Goal: Feedback & Contribution: Leave review/rating

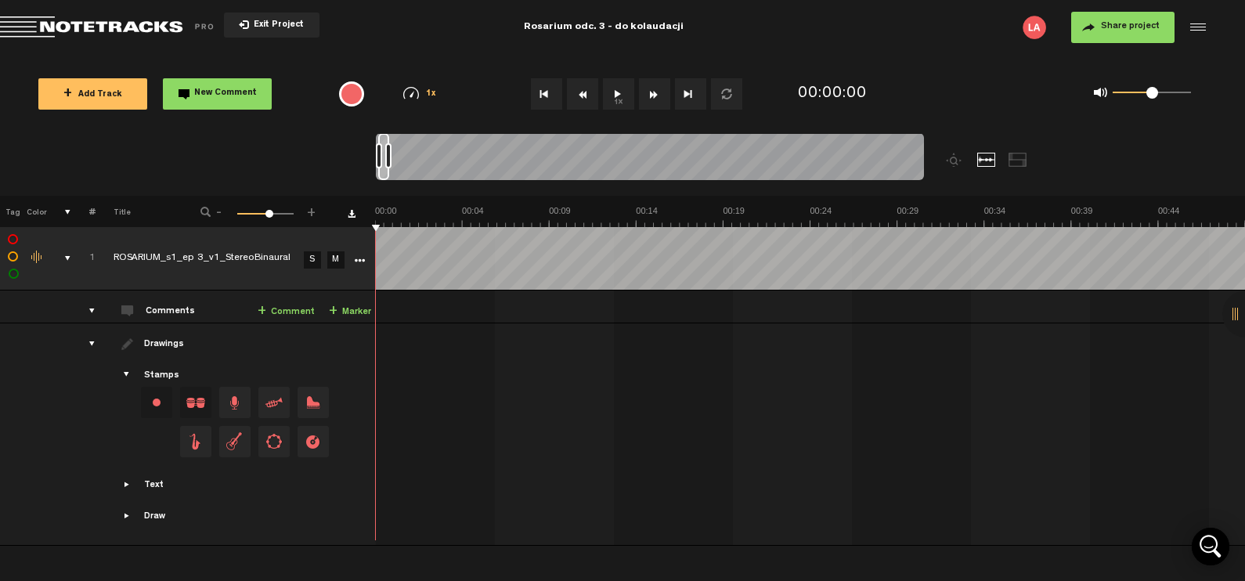
click at [619, 97] on button "1x" at bounding box center [618, 93] width 31 height 31
click at [619, 94] on button "1x" at bounding box center [618, 93] width 31 height 31
click at [254, 23] on span "Exit Project" at bounding box center [276, 25] width 55 height 9
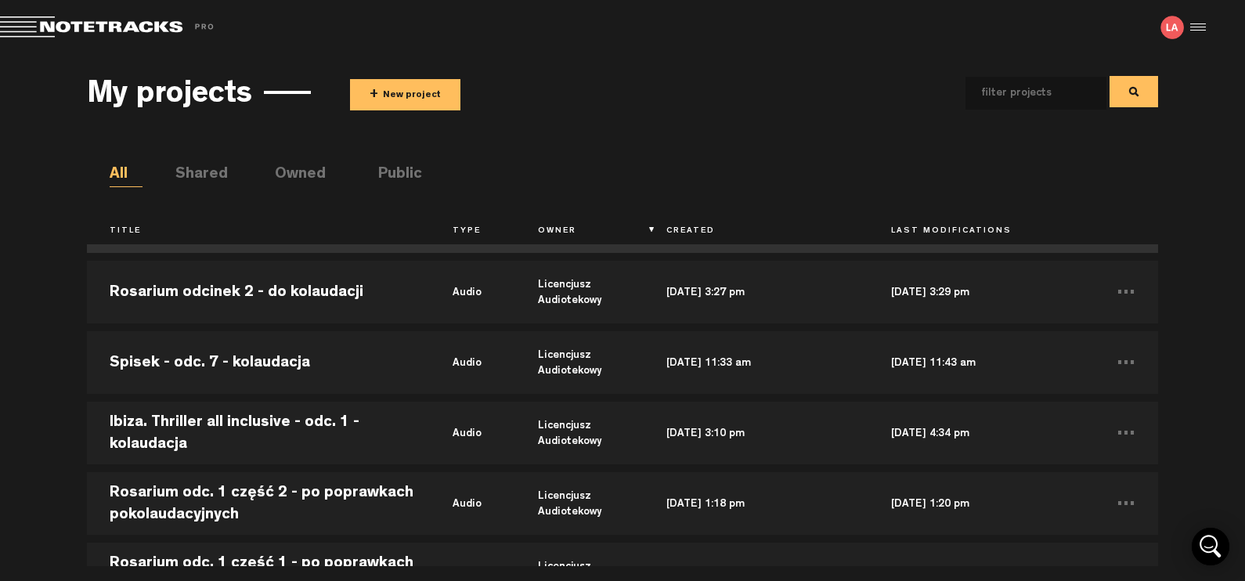
scroll to position [652, 0]
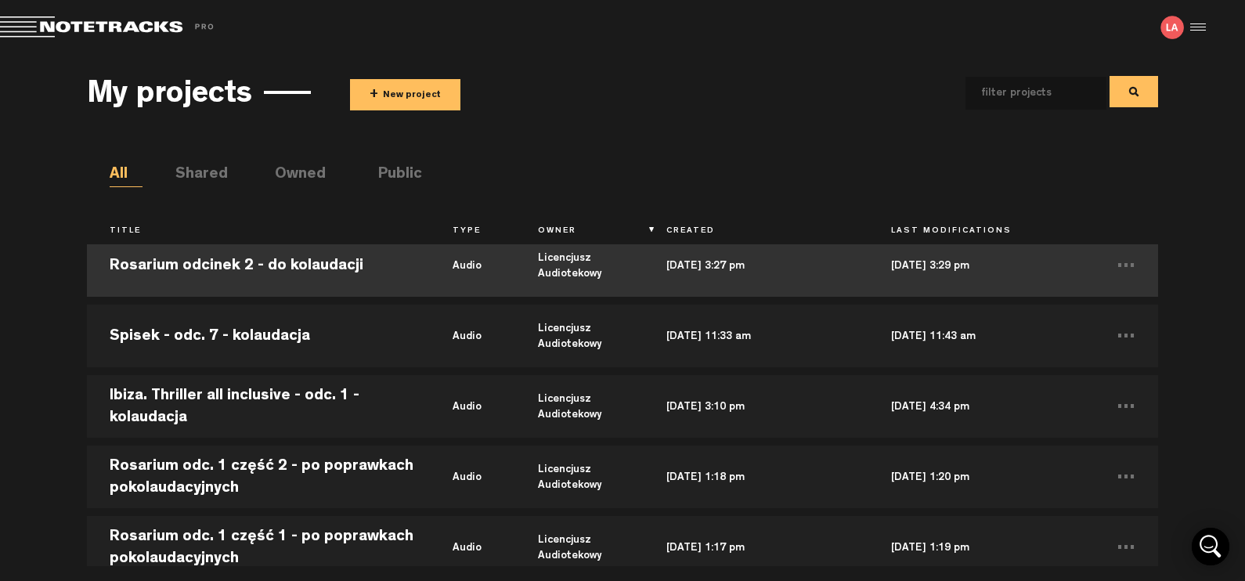
click at [276, 268] on td "Rosarium odcinek 2 - do kolaudacji" at bounding box center [258, 265] width 343 height 70
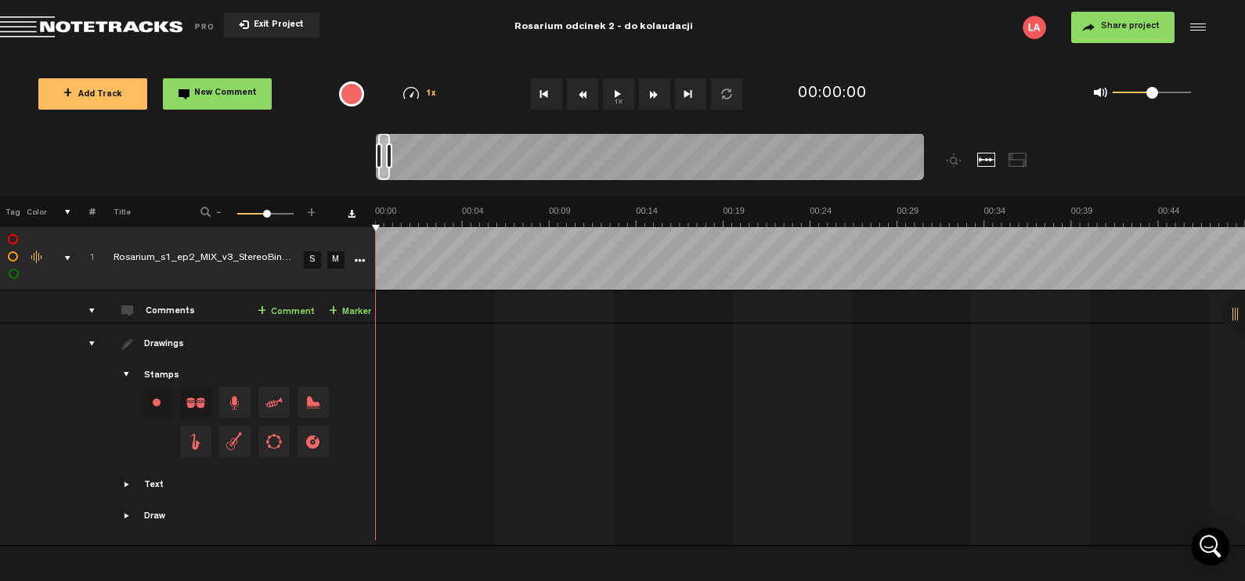
click at [614, 92] on button "1x" at bounding box center [618, 93] width 31 height 31
click at [279, 27] on span "Exit Project" at bounding box center [276, 25] width 55 height 9
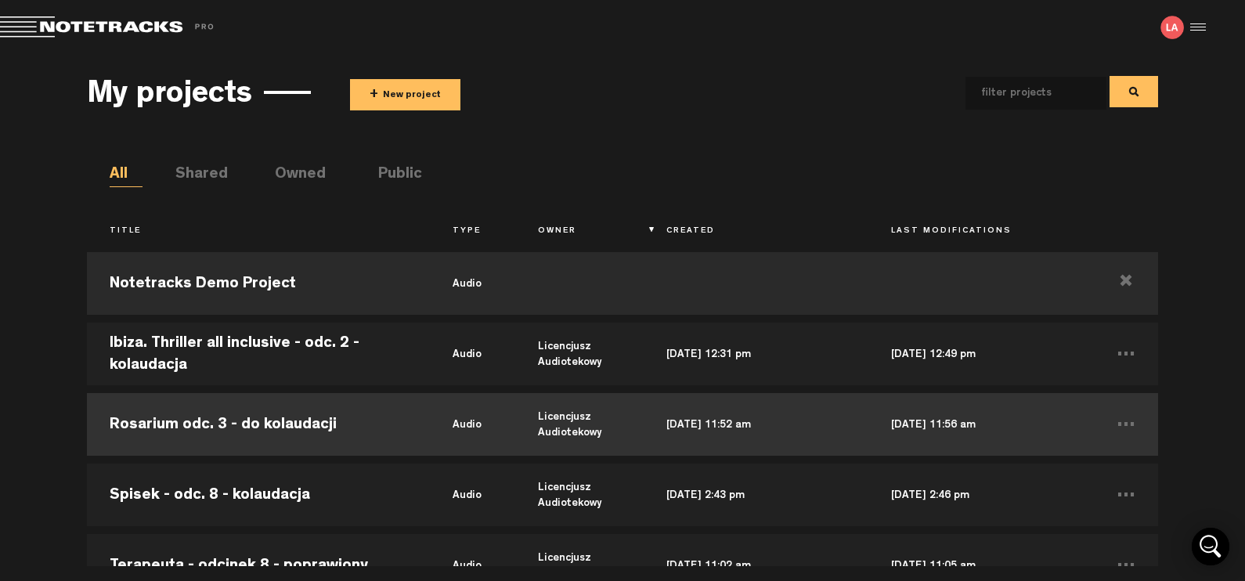
click at [207, 430] on td "Rosarium odc. 3 - do kolaudacji" at bounding box center [258, 424] width 343 height 70
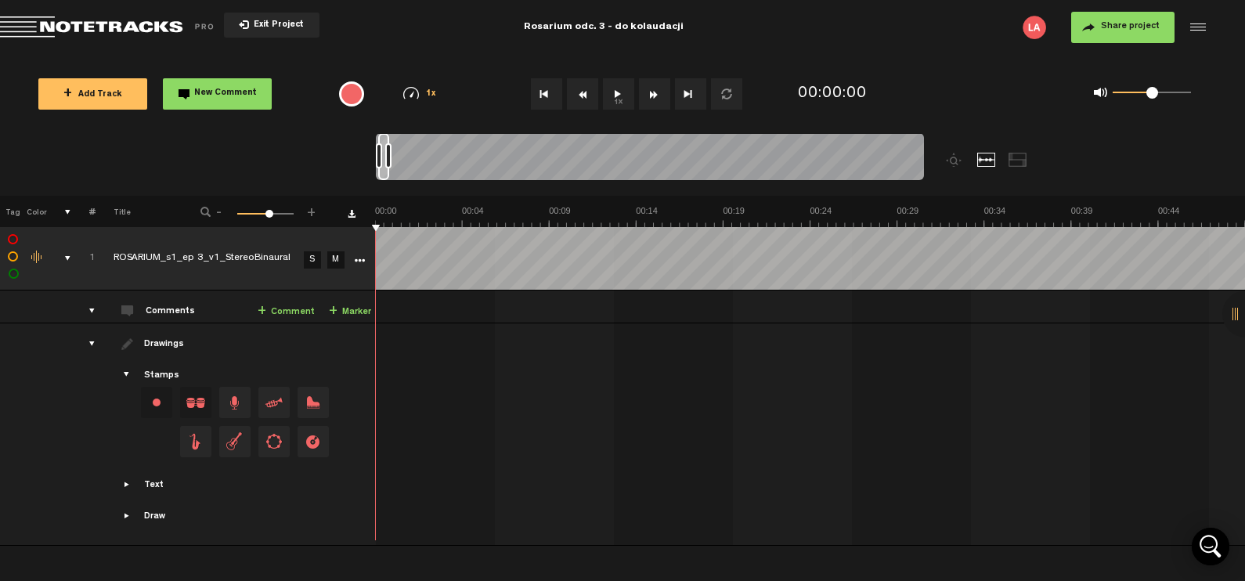
click at [615, 94] on button "1x" at bounding box center [618, 93] width 31 height 31
click at [619, 91] on button "1x" at bounding box center [618, 93] width 31 height 31
click at [251, 27] on span "Exit Project" at bounding box center [276, 25] width 55 height 9
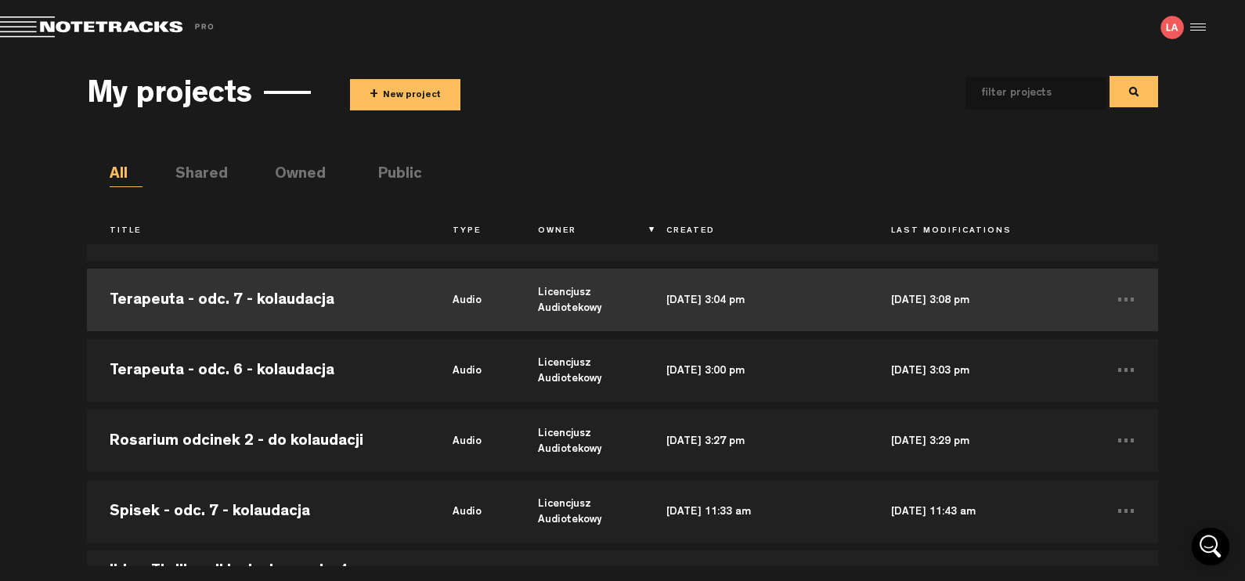
scroll to position [489, 0]
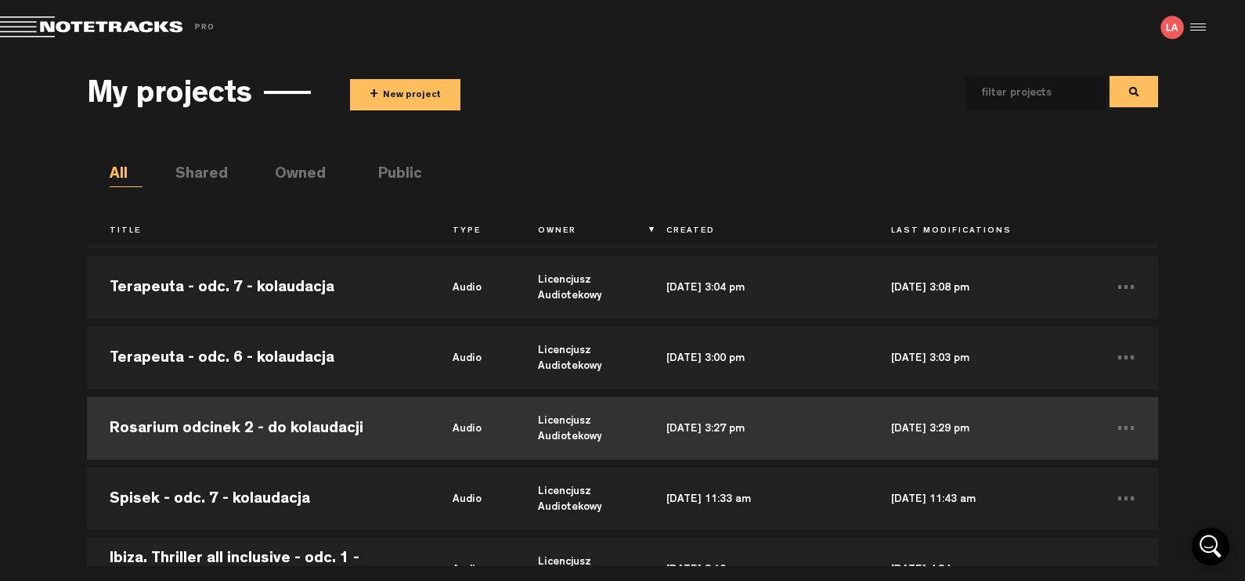
click at [226, 431] on td "Rosarium odcinek 2 - do kolaudacji" at bounding box center [258, 428] width 343 height 70
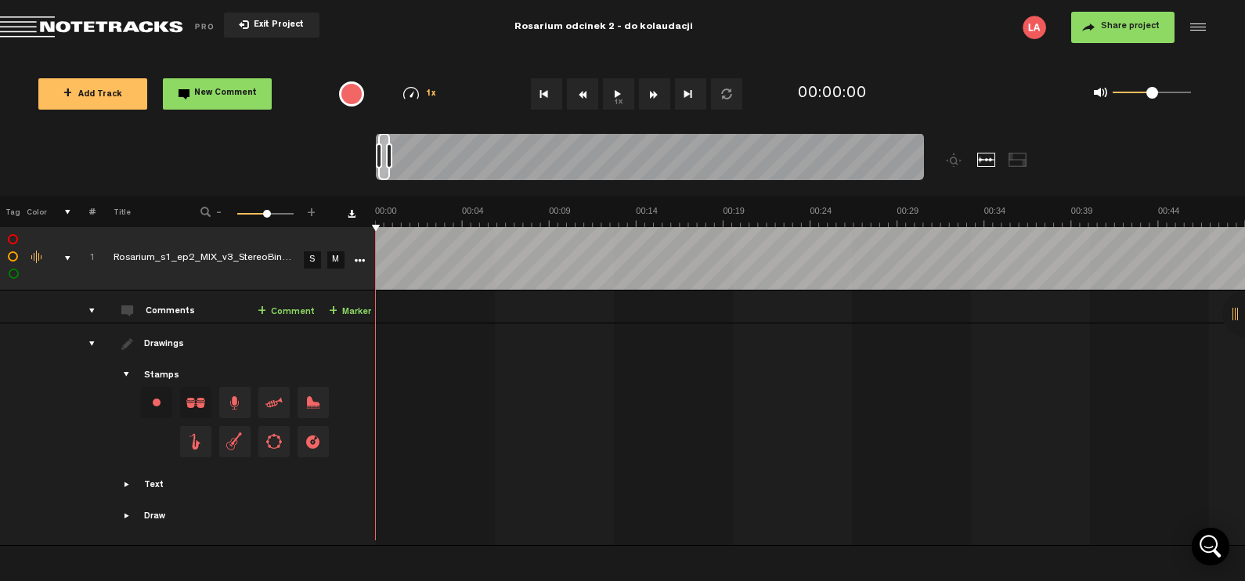
click at [612, 98] on button "1x" at bounding box center [618, 93] width 31 height 31
drag, startPoint x: 386, startPoint y: 153, endPoint x: 464, endPoint y: 158, distance: 78.5
click at [464, 158] on div at bounding box center [466, 155] width 6 height 25
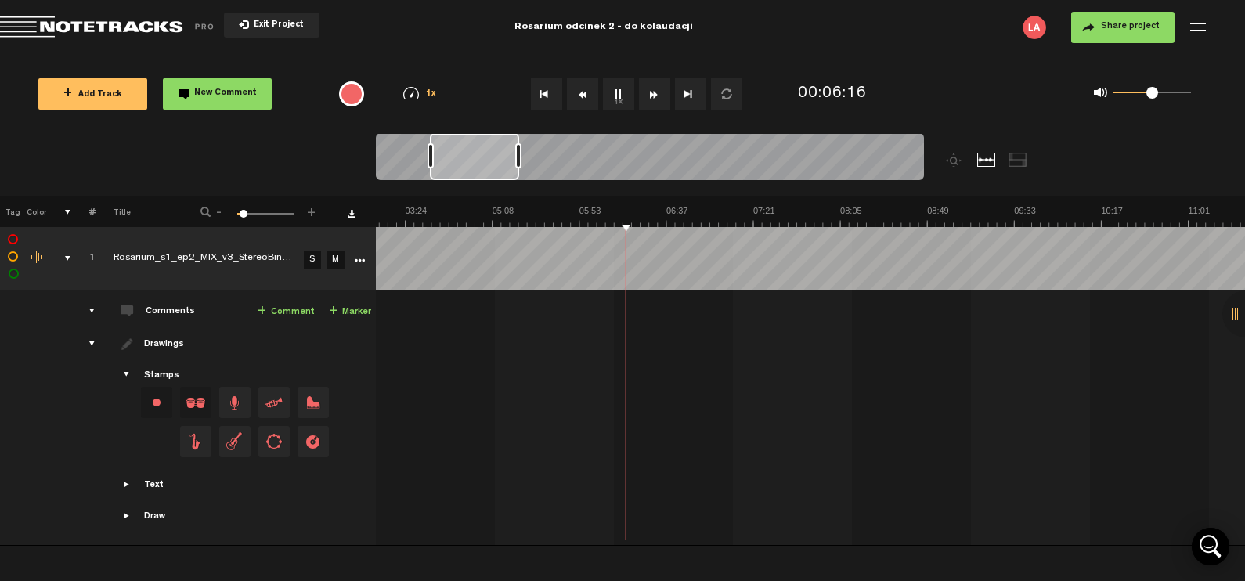
scroll to position [0, 655]
drag, startPoint x: 434, startPoint y: 165, endPoint x: 532, endPoint y: 174, distance: 98.3
click at [532, 174] on div at bounding box center [520, 156] width 89 height 47
drag, startPoint x: 489, startPoint y: 164, endPoint x: 442, endPoint y: 161, distance: 47.9
click at [442, 161] on div at bounding box center [465, 156] width 88 height 47
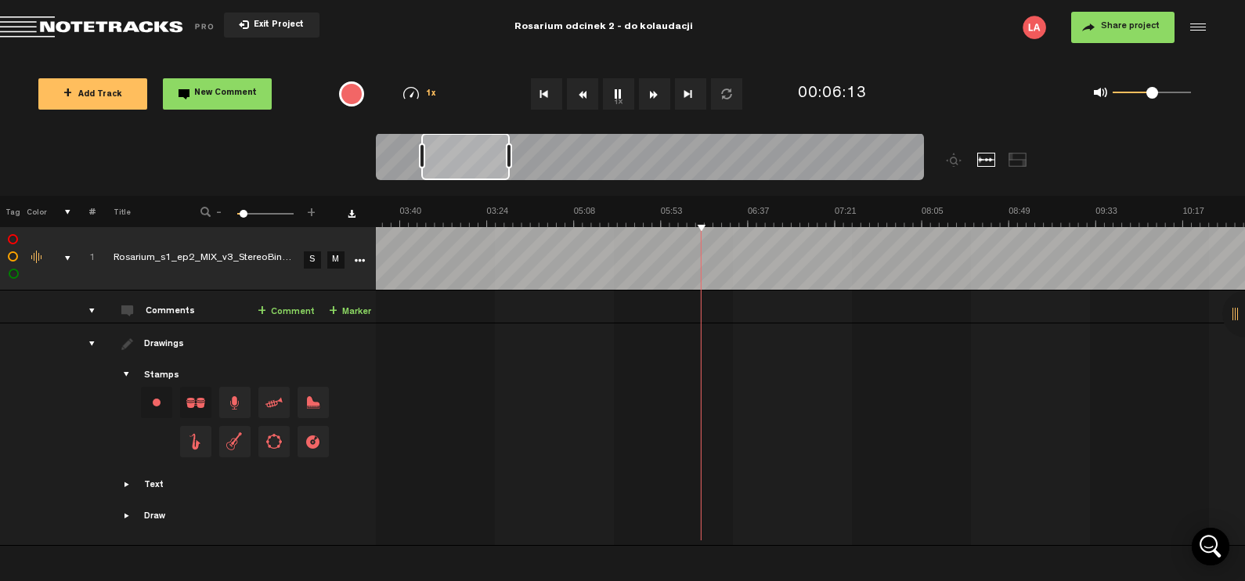
scroll to position [0, 410]
click at [619, 96] on button "1x" at bounding box center [618, 93] width 31 height 31
click at [264, 27] on span "Exit Project" at bounding box center [276, 25] width 55 height 9
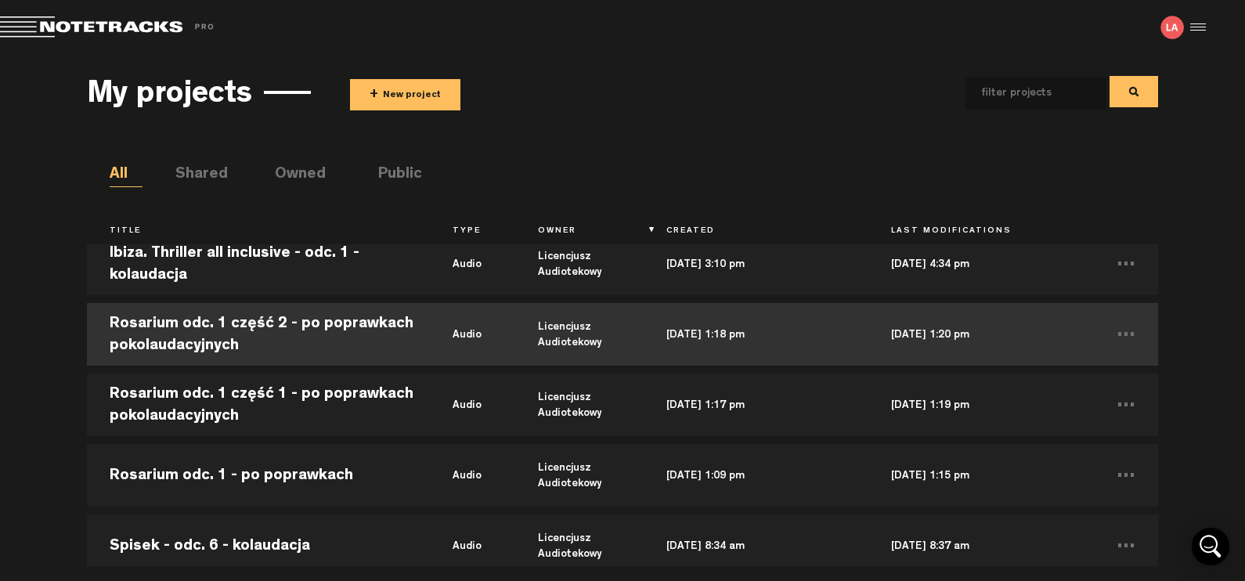
scroll to position [815, 0]
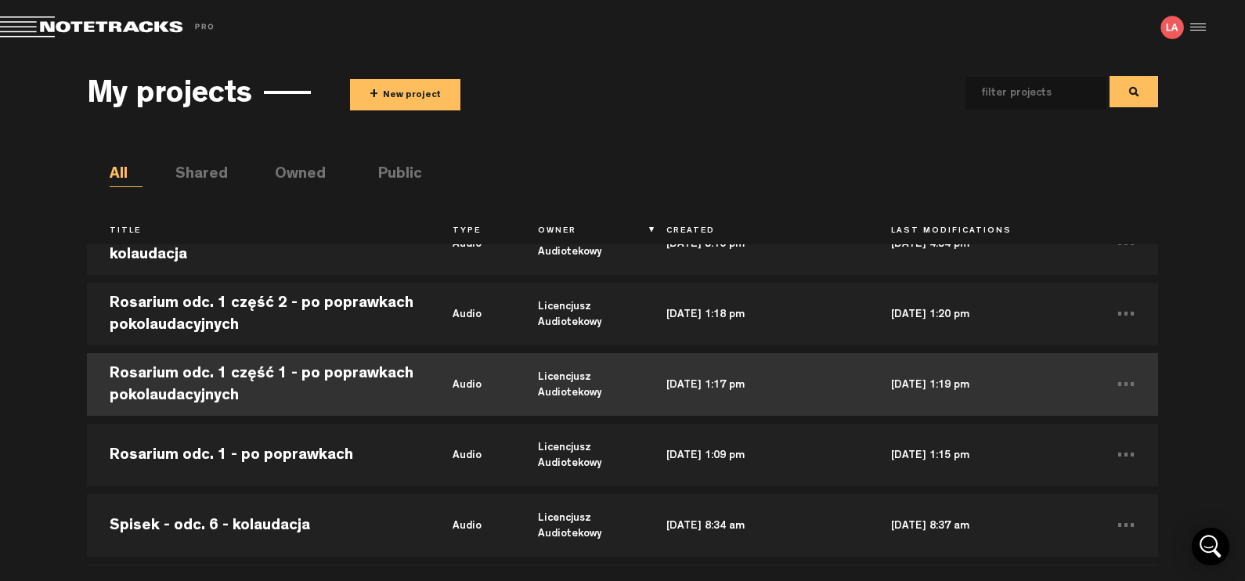
click at [215, 369] on td "Rosarium odc. 1 część 1 - po poprawkach pokolaudacyjnych" at bounding box center [258, 384] width 343 height 70
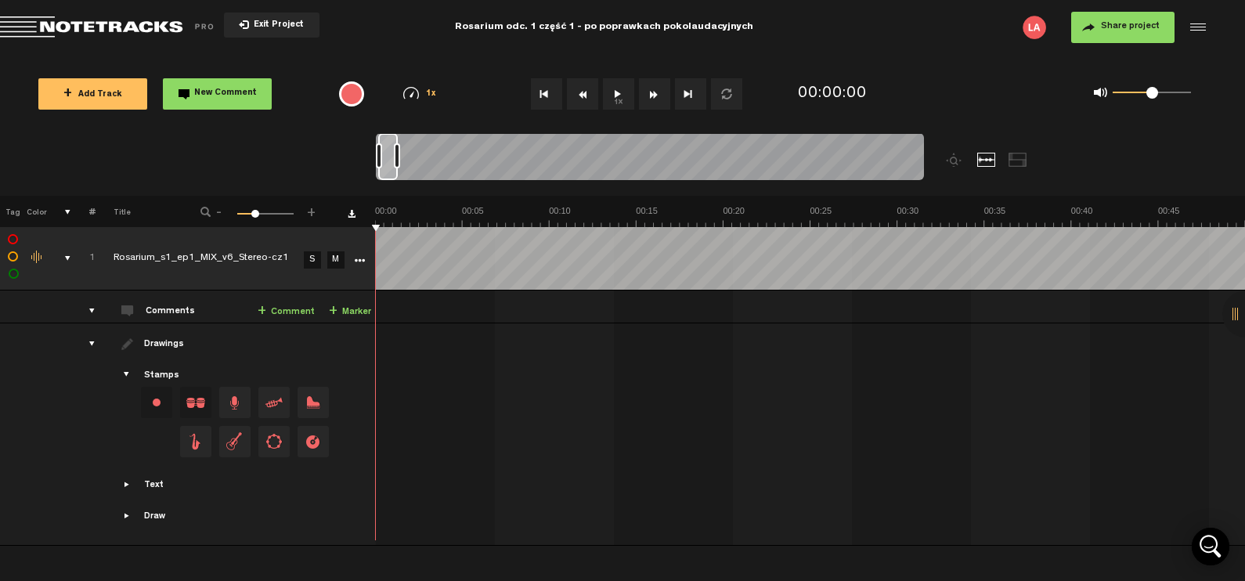
click at [619, 96] on button "1x" at bounding box center [618, 93] width 31 height 31
drag, startPoint x: 394, startPoint y: 146, endPoint x: 446, endPoint y: 151, distance: 52.7
click at [429, 151] on div at bounding box center [426, 155] width 6 height 25
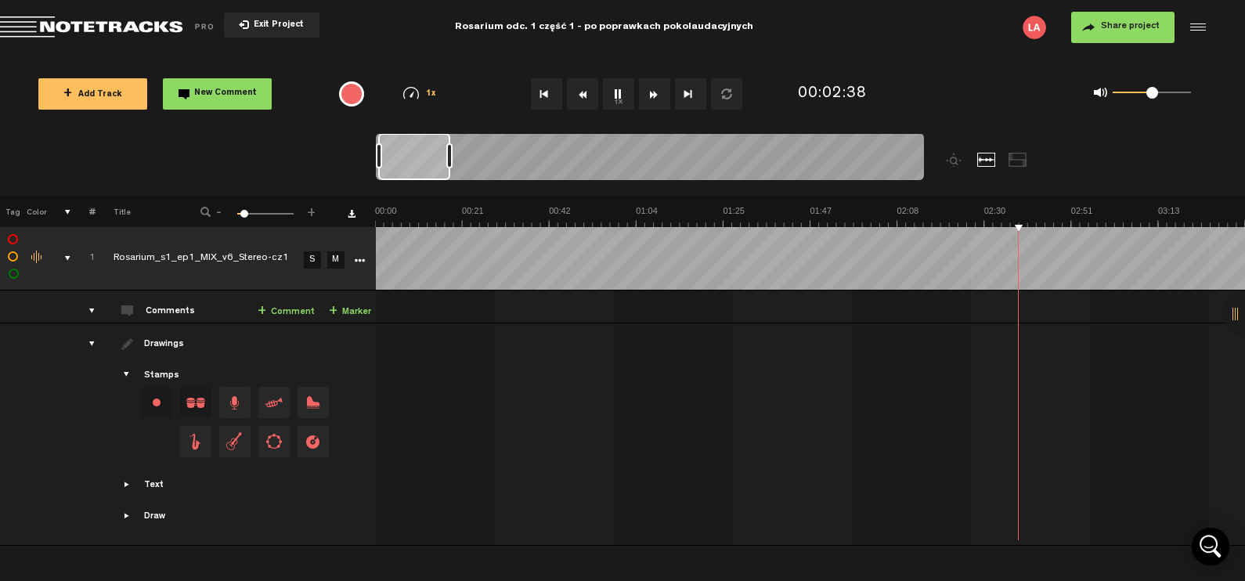
click at [619, 85] on button "1x" at bounding box center [618, 93] width 31 height 31
click at [265, 24] on span "Exit Project" at bounding box center [276, 25] width 55 height 9
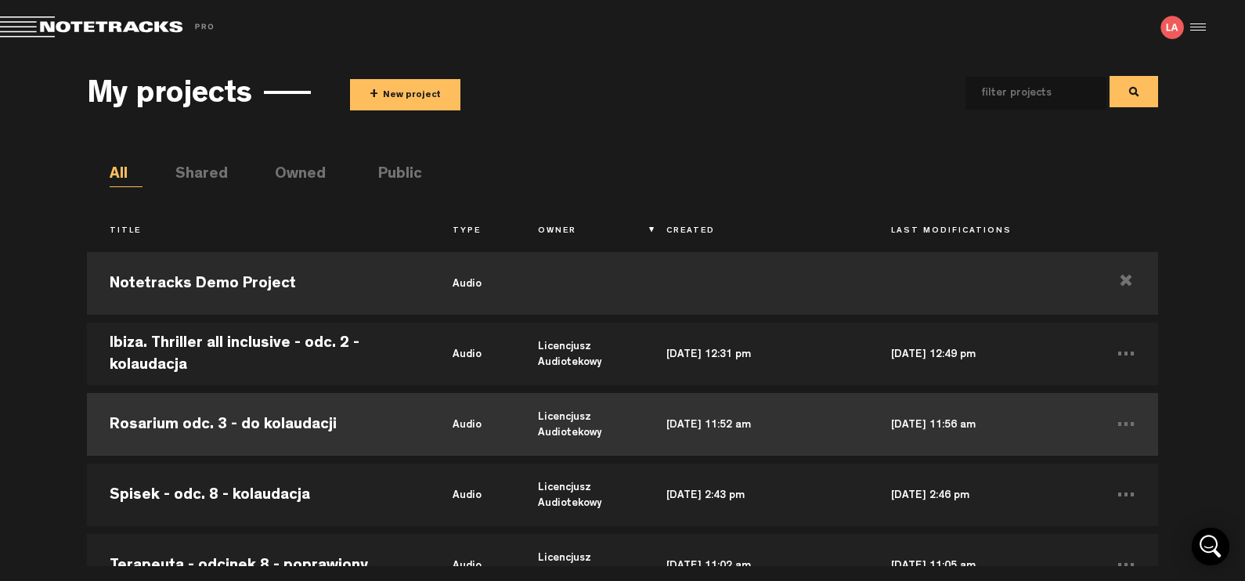
click at [280, 413] on td "Rosarium odc. 3 - do kolaudacji" at bounding box center [258, 424] width 343 height 70
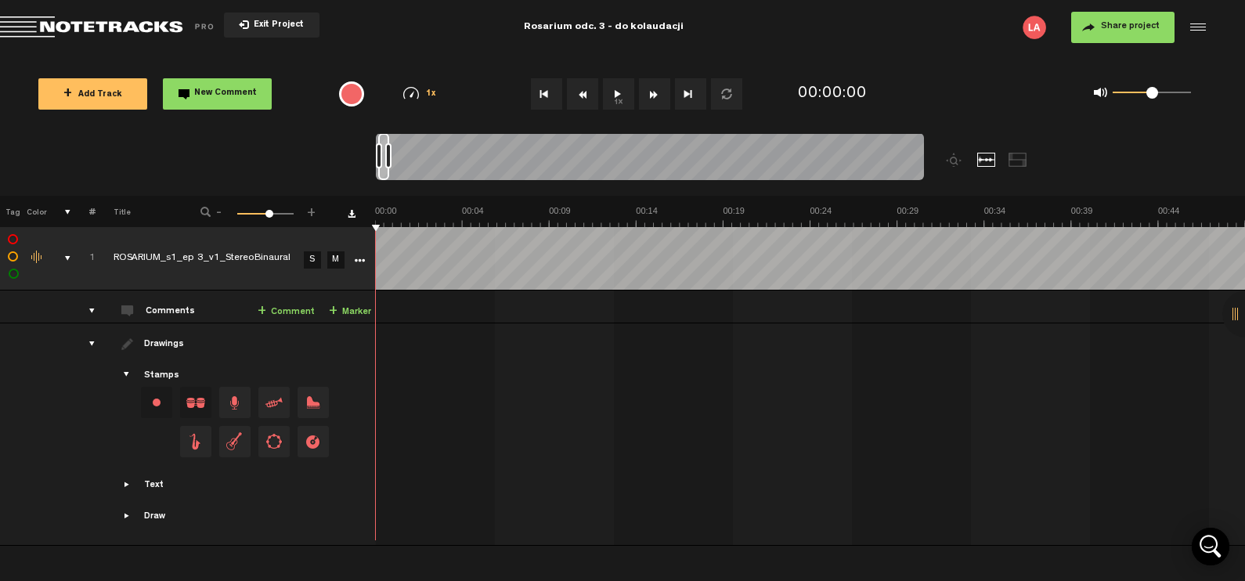
click at [619, 88] on button "1x" at bounding box center [618, 93] width 31 height 31
click at [621, 98] on button "1x" at bounding box center [618, 93] width 31 height 31
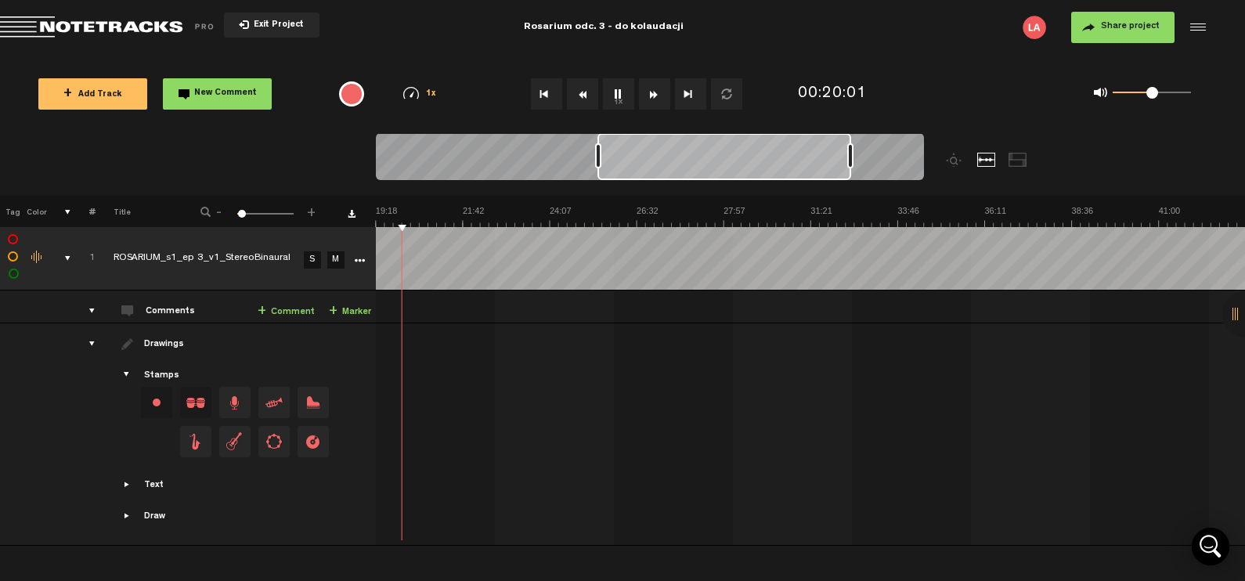
scroll to position [0, 348]
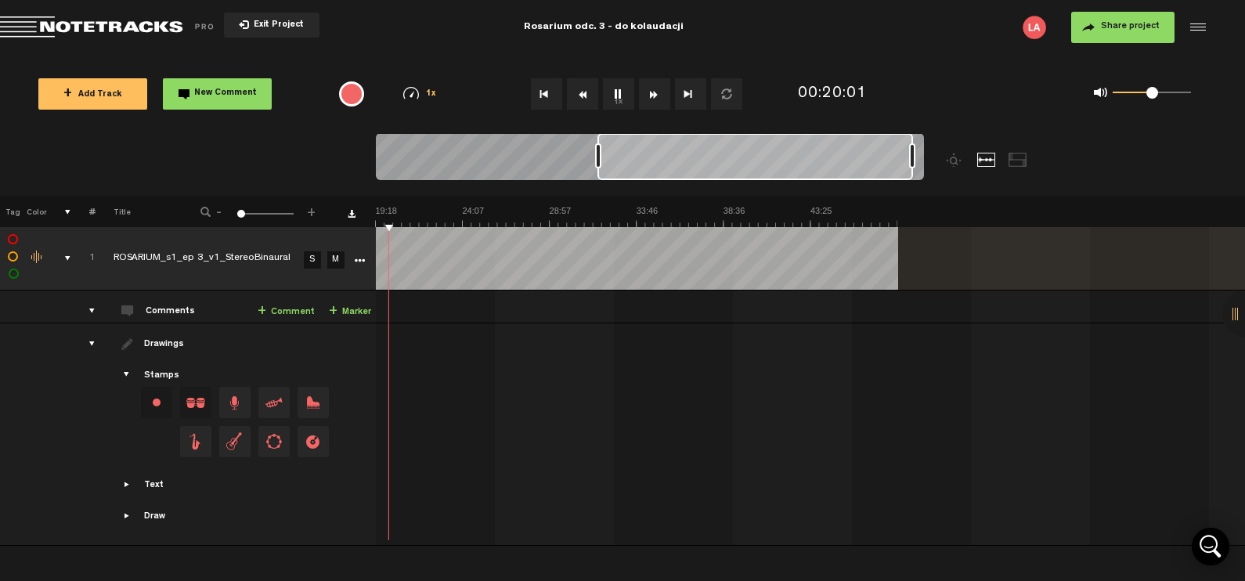
drag, startPoint x: 605, startPoint y: 153, endPoint x: 911, endPoint y: 157, distance: 305.4
click at [911, 157] on div at bounding box center [912, 155] width 6 height 25
click at [1073, 363] on td at bounding box center [811, 434] width 870 height 222
click at [612, 103] on button "1x" at bounding box center [618, 93] width 31 height 31
click at [622, 94] on button "1x" at bounding box center [618, 93] width 31 height 31
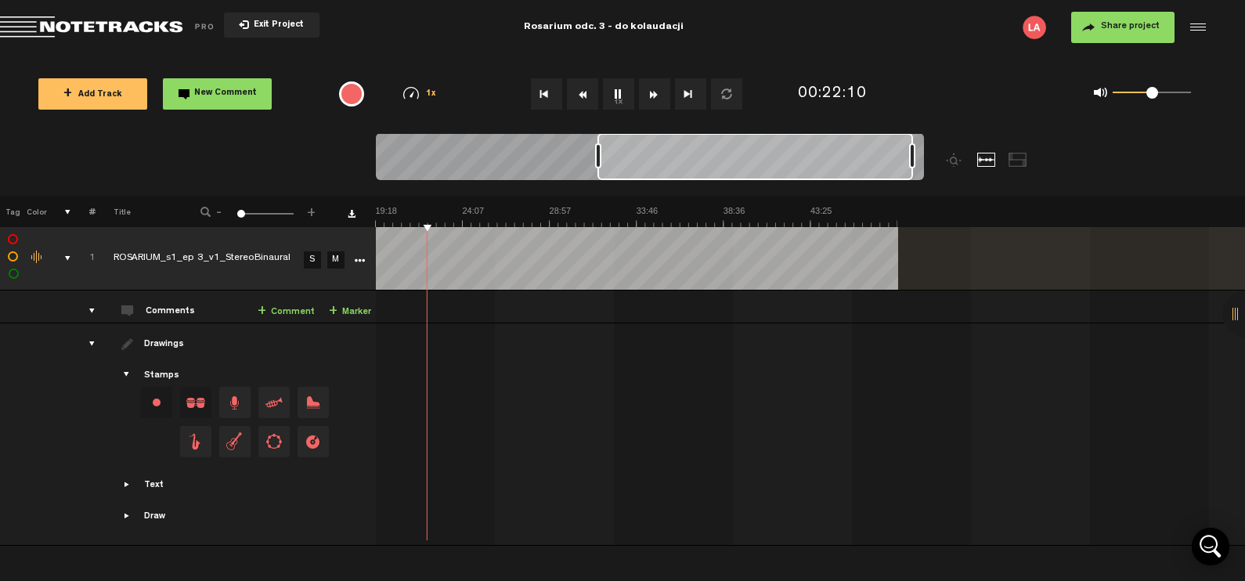
click at [614, 99] on button "1x" at bounding box center [618, 93] width 31 height 31
click at [619, 90] on button "1x" at bounding box center [618, 93] width 31 height 31
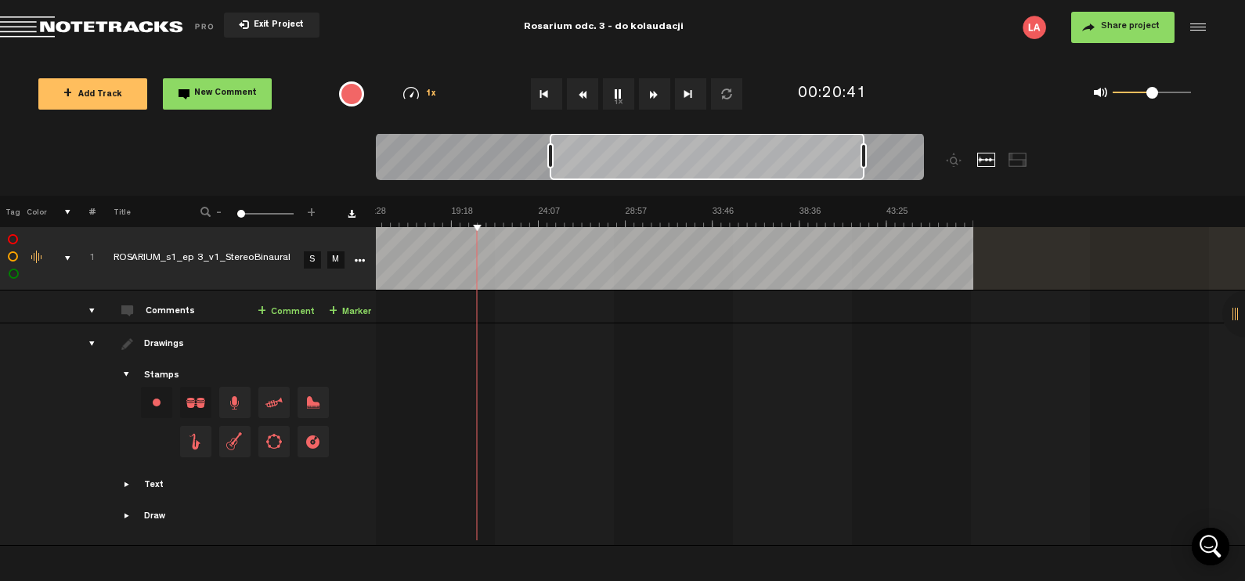
scroll to position [0, 272]
drag, startPoint x: 649, startPoint y: 160, endPoint x: 602, endPoint y: 159, distance: 47.0
click at [602, 159] on div at bounding box center [707, 156] width 315 height 47
click at [620, 99] on button "1x" at bounding box center [618, 93] width 31 height 31
click at [616, 92] on button "1x" at bounding box center [618, 93] width 31 height 31
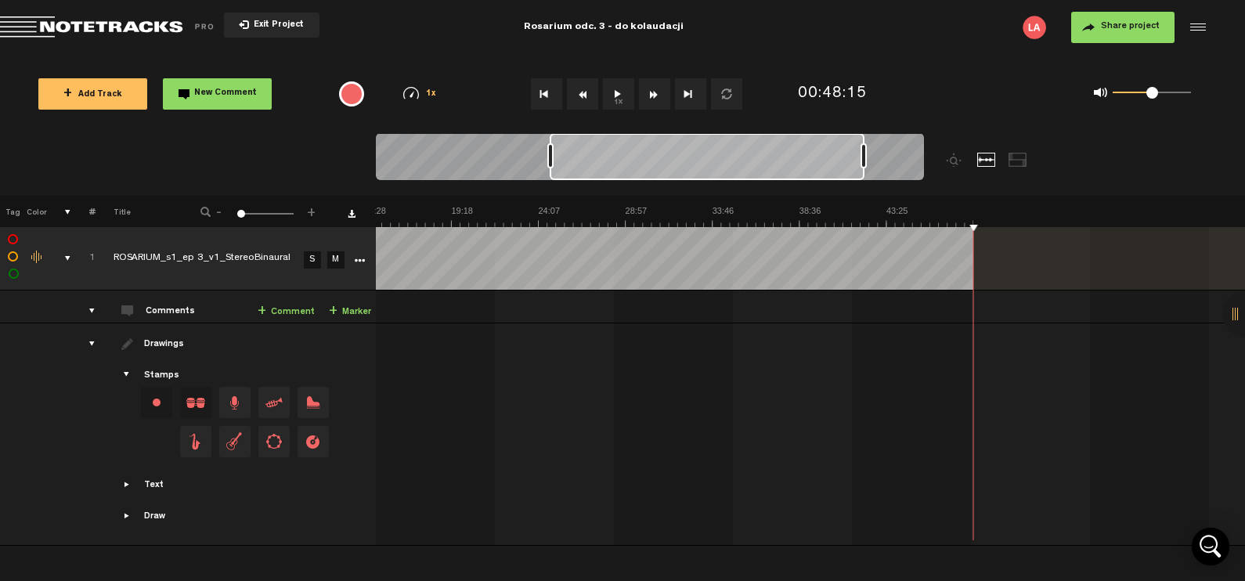
click at [682, 296] on td "1 ROSARIUM_s1_ep 3_v1_StereoBinaural S M ROSARIUM_s1_ep 3_v1_StereoBinaural by …" at bounding box center [811, 306] width 870 height 33
click at [616, 98] on button "1x" at bounding box center [618, 93] width 31 height 31
click at [617, 96] on button "1x" at bounding box center [618, 93] width 31 height 31
click at [615, 95] on button "1x" at bounding box center [618, 93] width 31 height 31
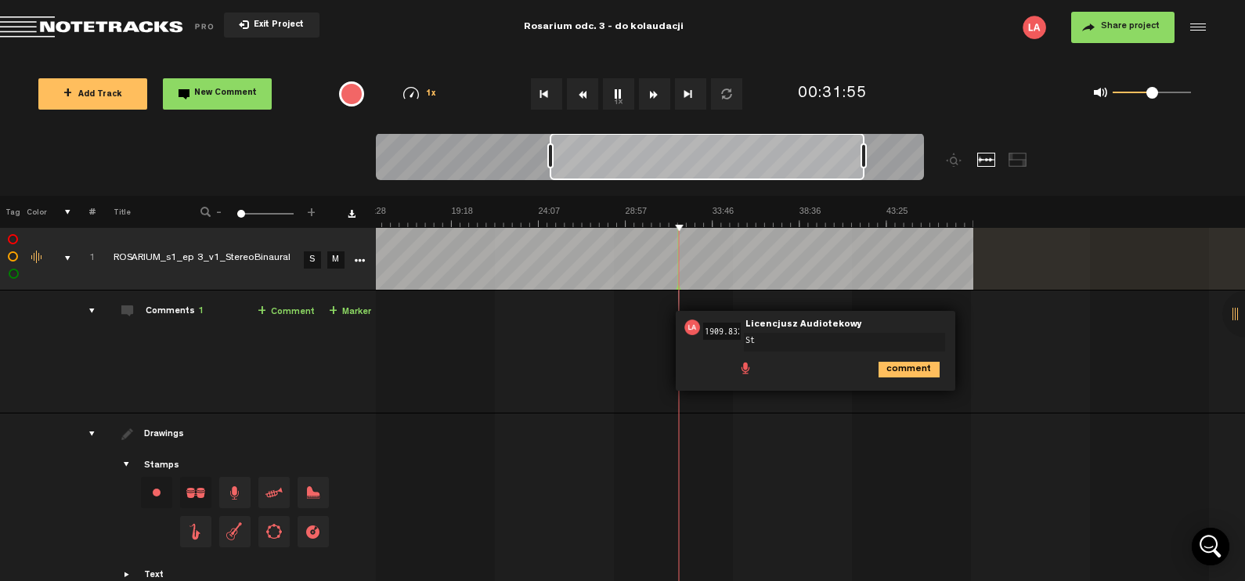
type textarea "S"
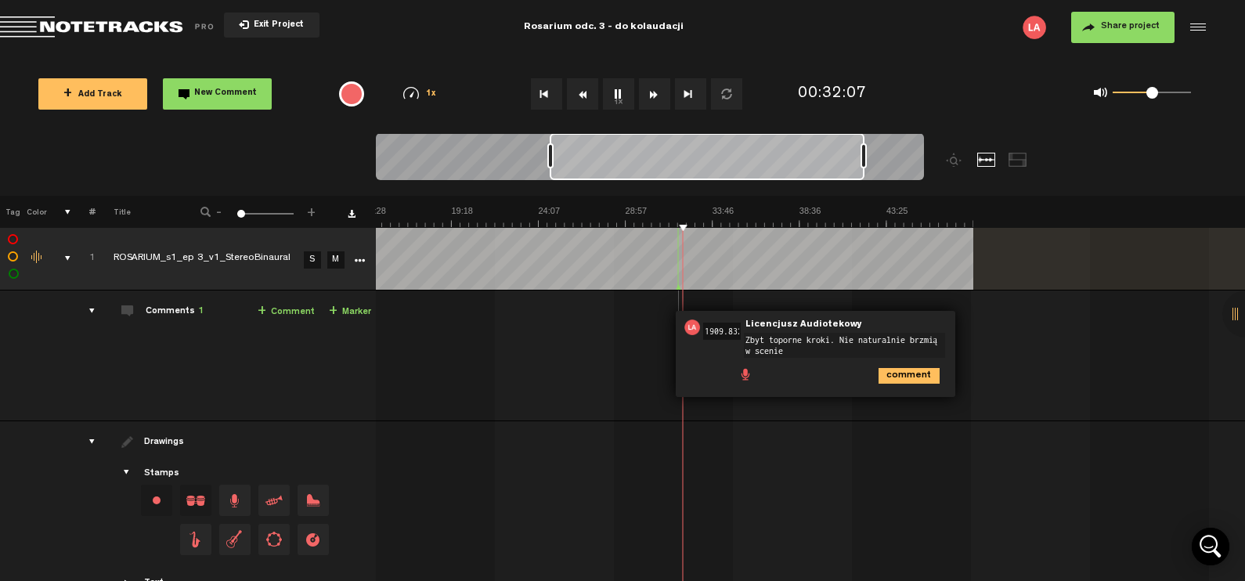
type textarea "Zbyt toporne kroki. Nie naturalnie brzmią w scenie."
click at [911, 368] on icon "comment" at bounding box center [909, 376] width 61 height 16
click at [716, 326] on span "31:49" at bounding box center [719, 327] width 38 height 16
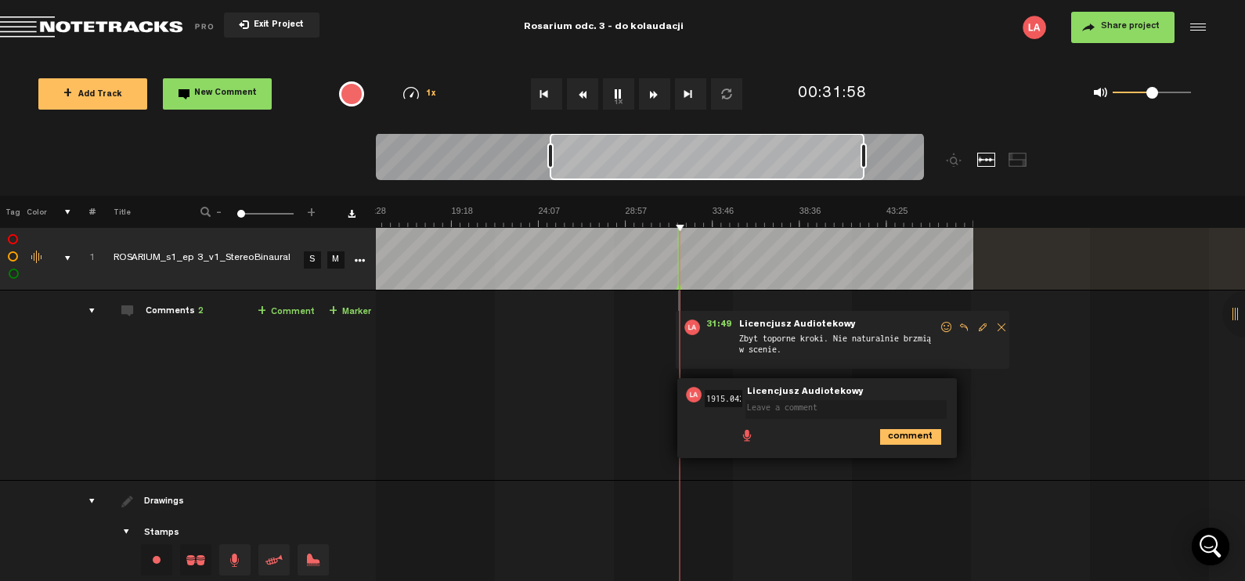
click at [792, 415] on textarea at bounding box center [845, 409] width 201 height 19
click at [817, 416] on textarea at bounding box center [845, 409] width 201 height 19
click at [934, 431] on icon "comment" at bounding box center [910, 437] width 61 height 16
click at [777, 388] on span "Licencjusz Audiotekowy" at bounding box center [799, 392] width 120 height 11
click at [728, 394] on span "31:55" at bounding box center [721, 395] width 38 height 16
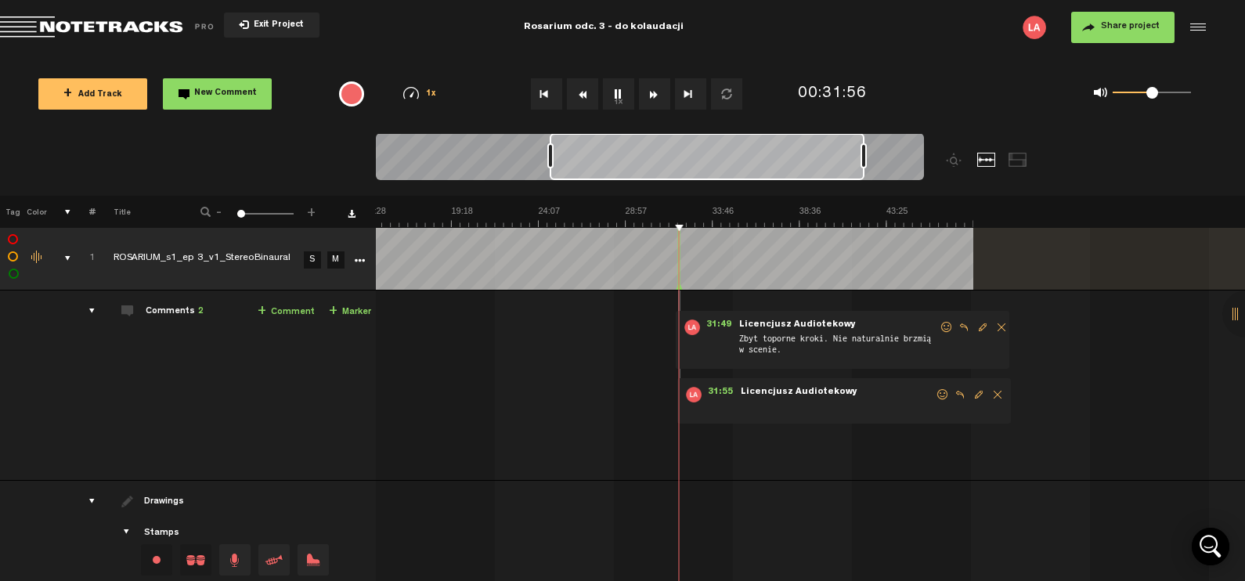
click at [846, 399] on span at bounding box center [837, 407] width 196 height 17
click at [846, 392] on form at bounding box center [837, 402] width 196 height 30
click at [873, 391] on form at bounding box center [837, 402] width 196 height 30
click at [832, 391] on span "Licencjusz Audiotekowy" at bounding box center [799, 392] width 120 height 11
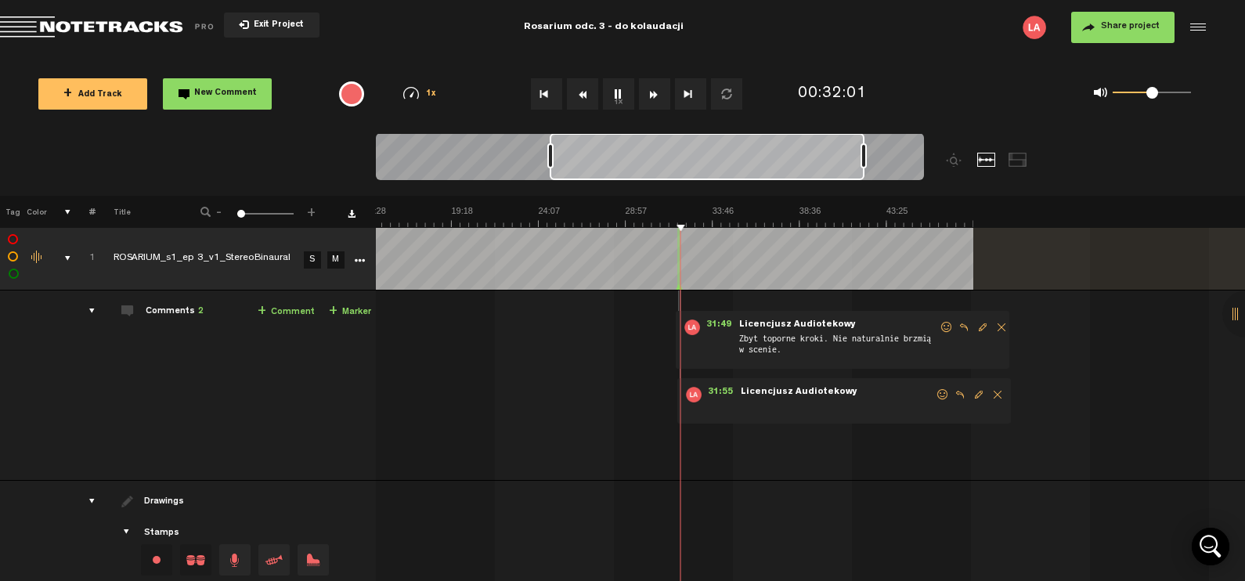
click at [971, 392] on span "Edit comment" at bounding box center [978, 394] width 19 height 11
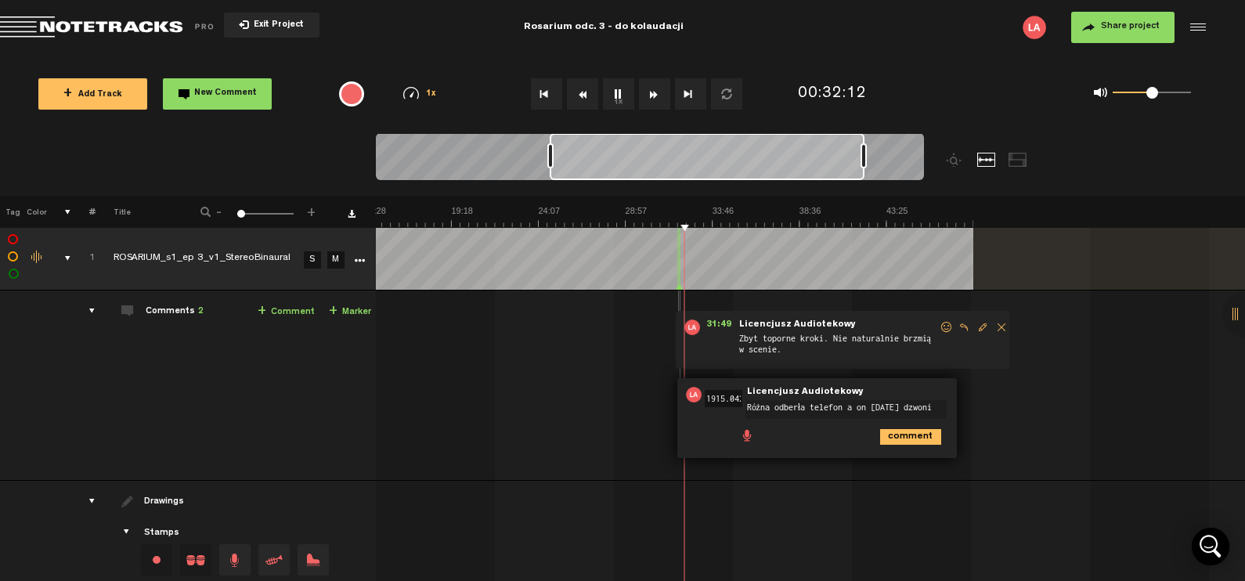
click at [796, 407] on textarea "Różna odberła telefon a on [DATE] dzwoni" at bounding box center [845, 409] width 201 height 19
click at [774, 406] on textarea "Różna odebrała telefon a on [DATE] dzwoni" at bounding box center [845, 409] width 201 height 19
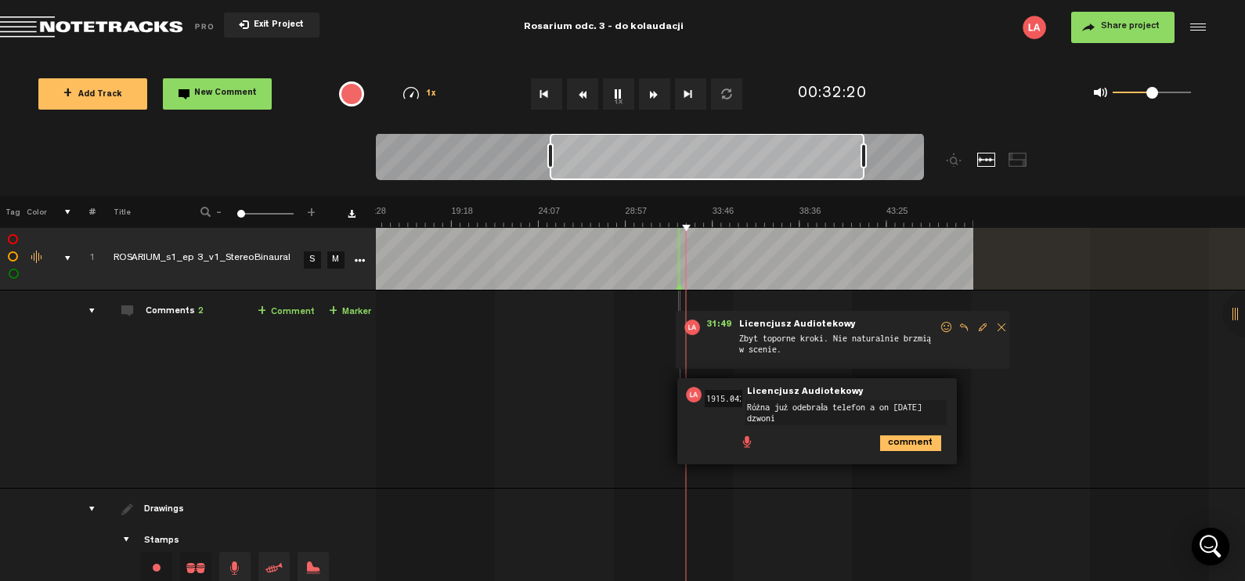
type textarea "Różna już odebrała telefon a on [DATE] dzwoni"
click at [895, 441] on icon "comment" at bounding box center [910, 443] width 61 height 16
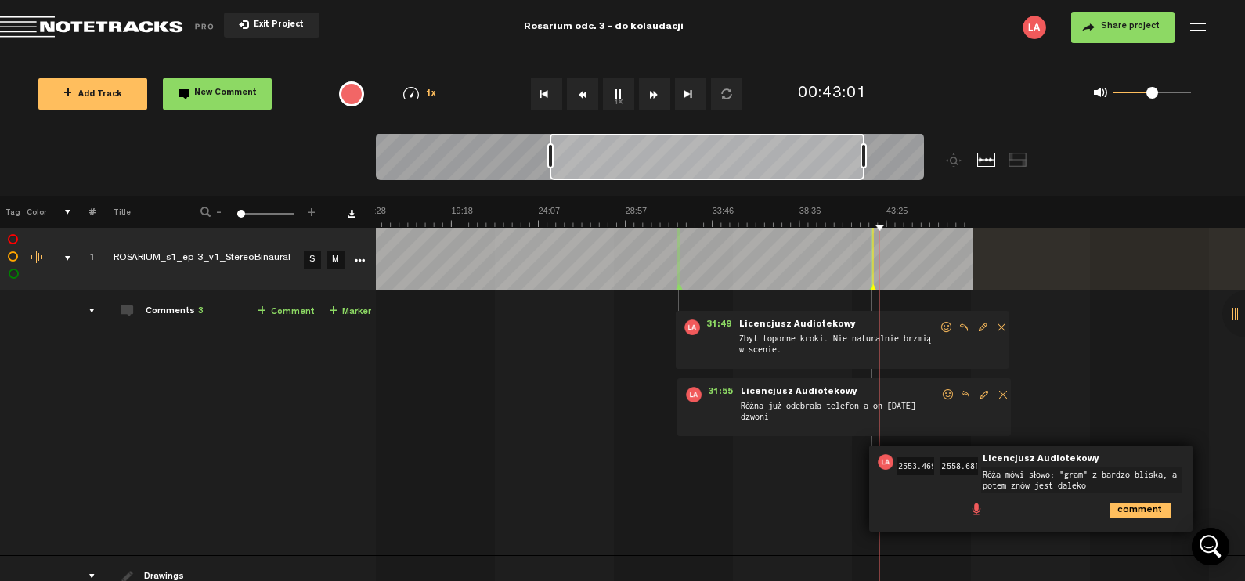
type textarea "Róża mówi słowo: "gram" z bardzo bliska, a potem znów jest daleko"
click at [1139, 500] on ul "comment" at bounding box center [1075, 509] width 213 height 18
click at [1139, 505] on icon "comment" at bounding box center [1140, 511] width 61 height 16
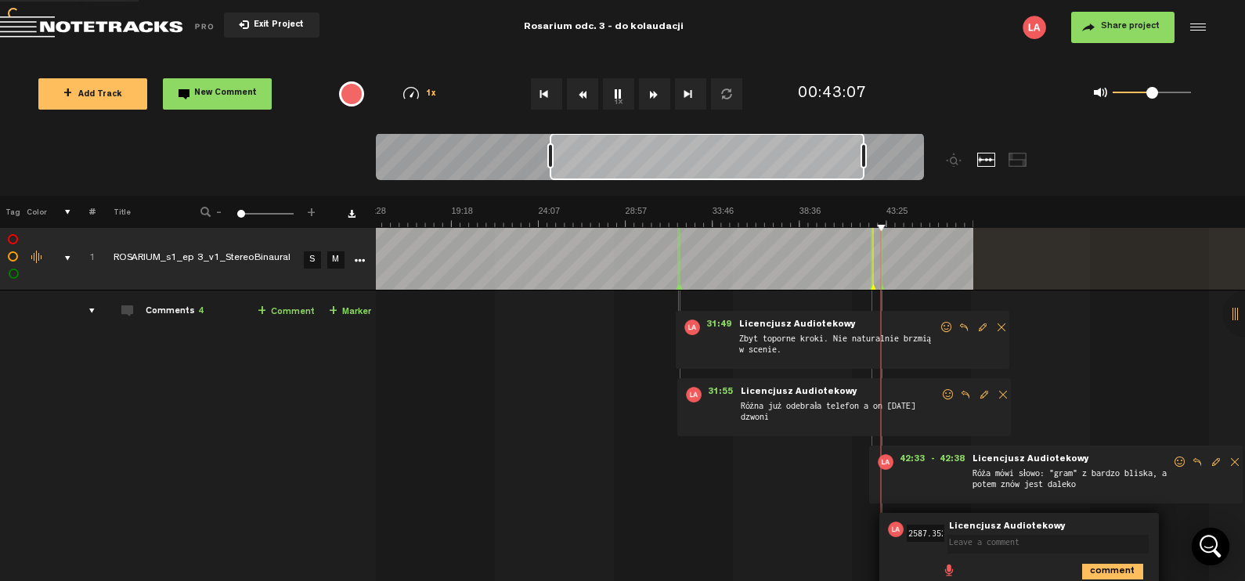
scroll to position [0, 0]
click at [965, 539] on textarea "Efakt Mii (pogłos) jest nałożyny nieówno w tym dialogu." at bounding box center [1047, 547] width 201 height 25
click at [1078, 542] on textarea "Efekt Mii (pogłos) jest nałożyny nieówno w tym dialogu." at bounding box center [1047, 547] width 201 height 25
type textarea "Efekt Mii (pogłos) jest nałożony nierówno w tym dialogu."
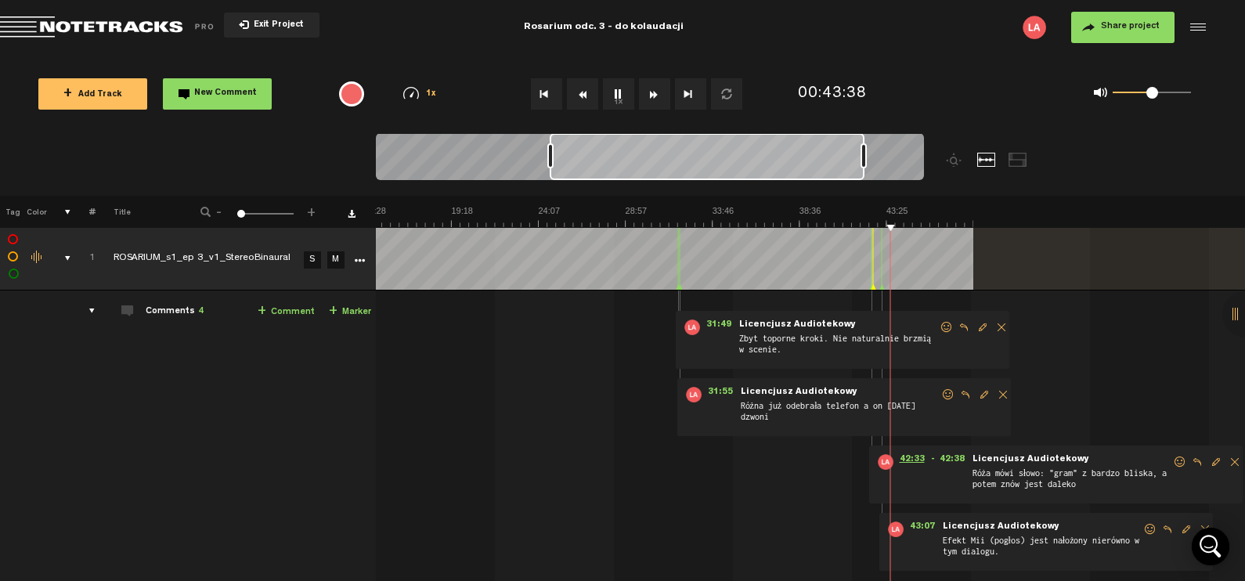
click at [913, 462] on span "42:33" at bounding box center [912, 462] width 38 height 16
click at [974, 473] on span "Róża mówi słowo: "gram" z bardzo bliska, a potem znów jest daleko" at bounding box center [1071, 482] width 201 height 30
drag, startPoint x: 1096, startPoint y: 478, endPoint x: 997, endPoint y: 470, distance: 99.8
click at [1000, 471] on span "Róża mówi słowo: "gram" z bardzo bliska, a potem znów jest daleko" at bounding box center [1071, 482] width 201 height 30
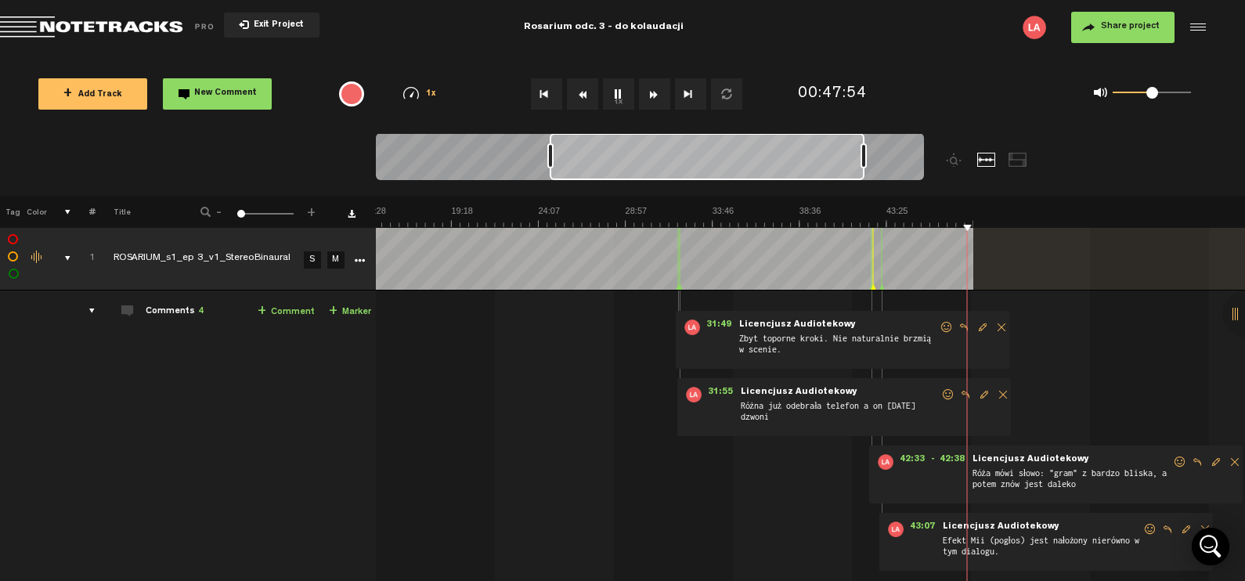
click at [615, 94] on button "1x" at bounding box center [618, 93] width 31 height 31
click at [907, 466] on span "42:33" at bounding box center [912, 462] width 38 height 16
click at [912, 464] on span "42:33" at bounding box center [912, 462] width 38 height 16
click at [610, 90] on button "1x" at bounding box center [618, 93] width 31 height 31
click at [871, 264] on div at bounding box center [871, 258] width 1 height 63
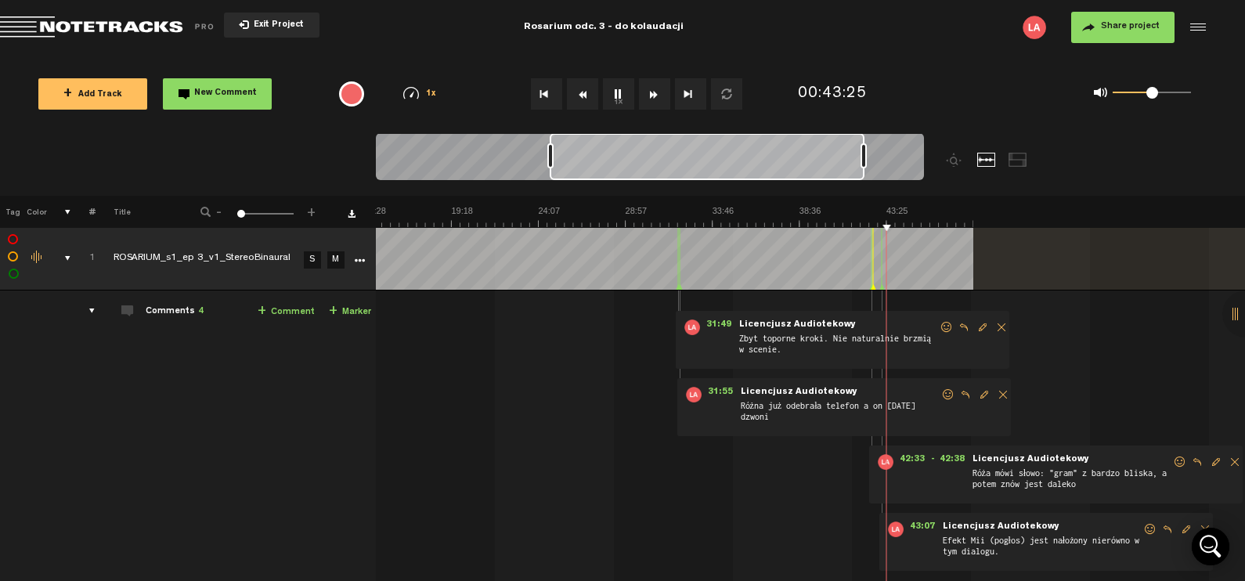
click at [286, 21] on span "Exit Project" at bounding box center [276, 25] width 55 height 9
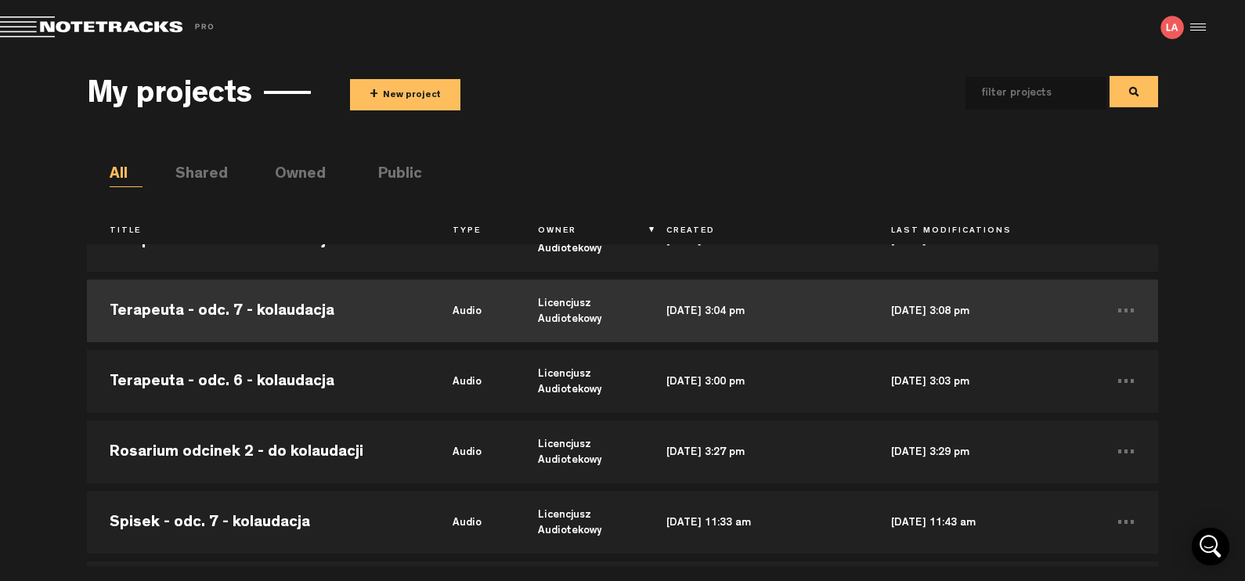
scroll to position [489, 0]
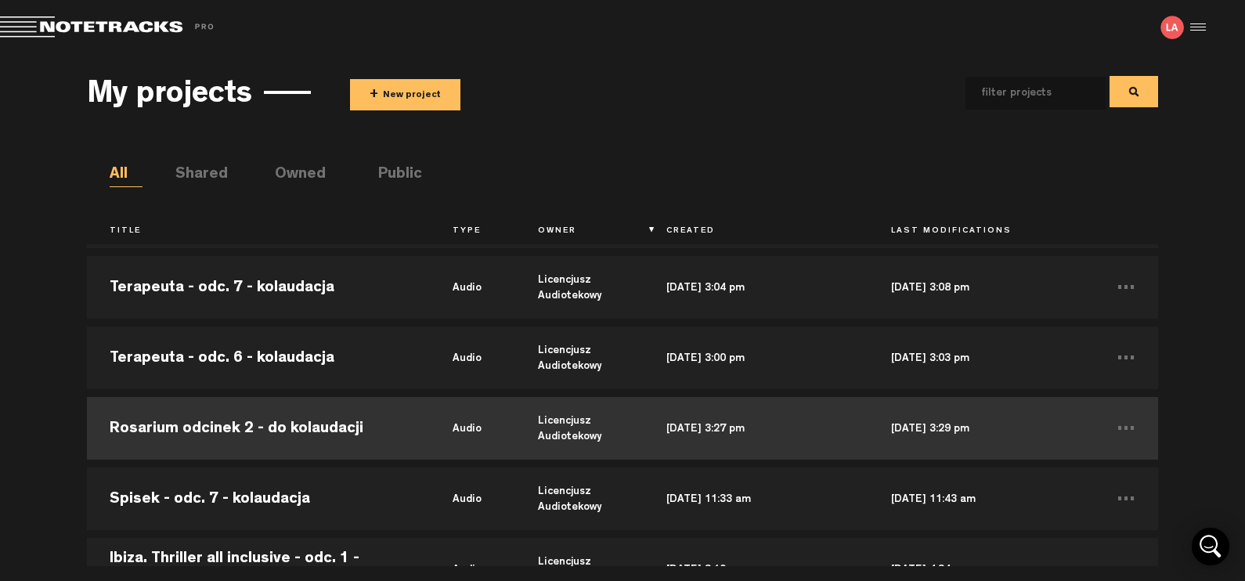
click at [215, 428] on td "Rosarium odcinek 2 - do kolaudacji" at bounding box center [258, 428] width 343 height 70
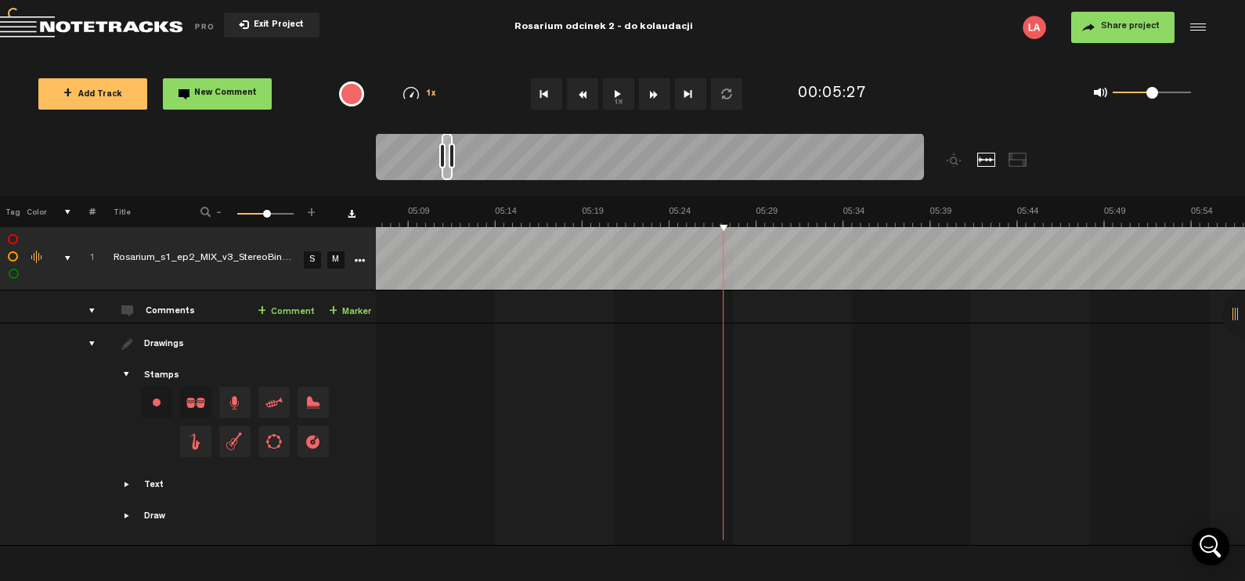
scroll to position [0, 5360]
click at [613, 102] on button "1x" at bounding box center [618, 93] width 31 height 31
click at [463, 150] on div at bounding box center [459, 155] width 6 height 25
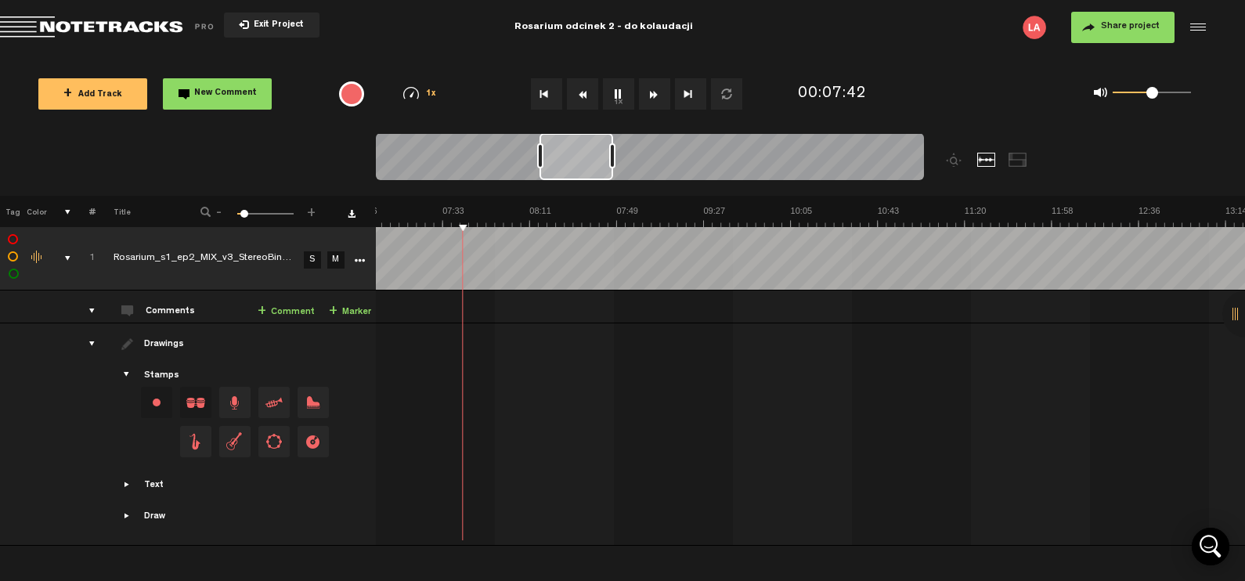
scroll to position [0, 976]
drag, startPoint x: 482, startPoint y: 155, endPoint x: 579, endPoint y: 164, distance: 98.3
click at [579, 164] on div at bounding box center [576, 156] width 74 height 47
drag, startPoint x: 613, startPoint y: 160, endPoint x: 666, endPoint y: 161, distance: 53.3
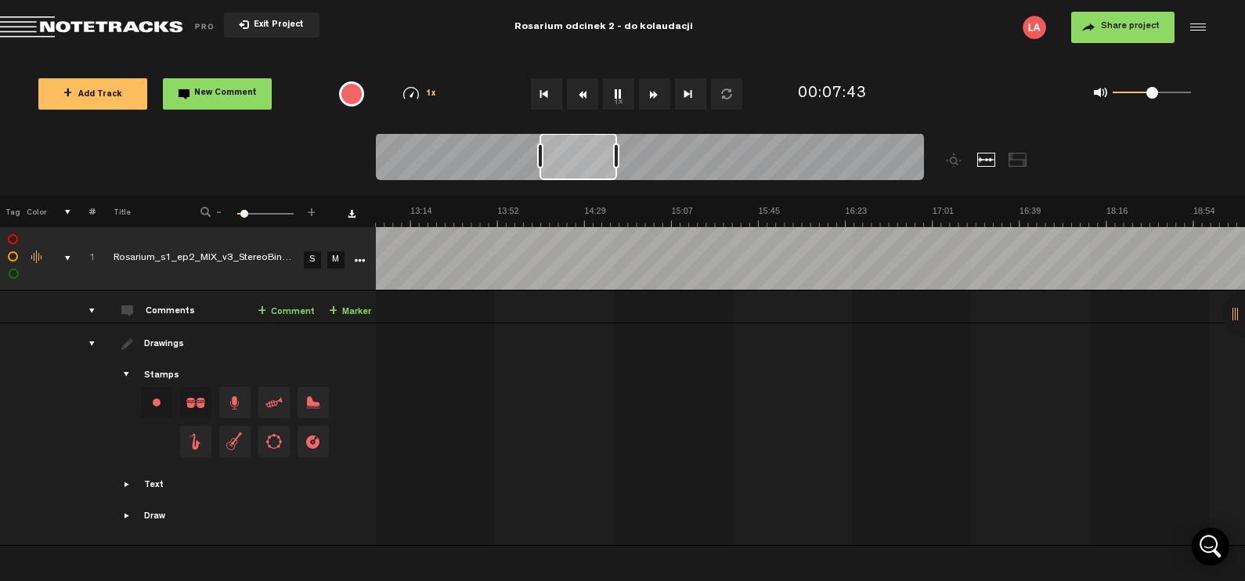
click at [619, 161] on div at bounding box center [616, 155] width 6 height 25
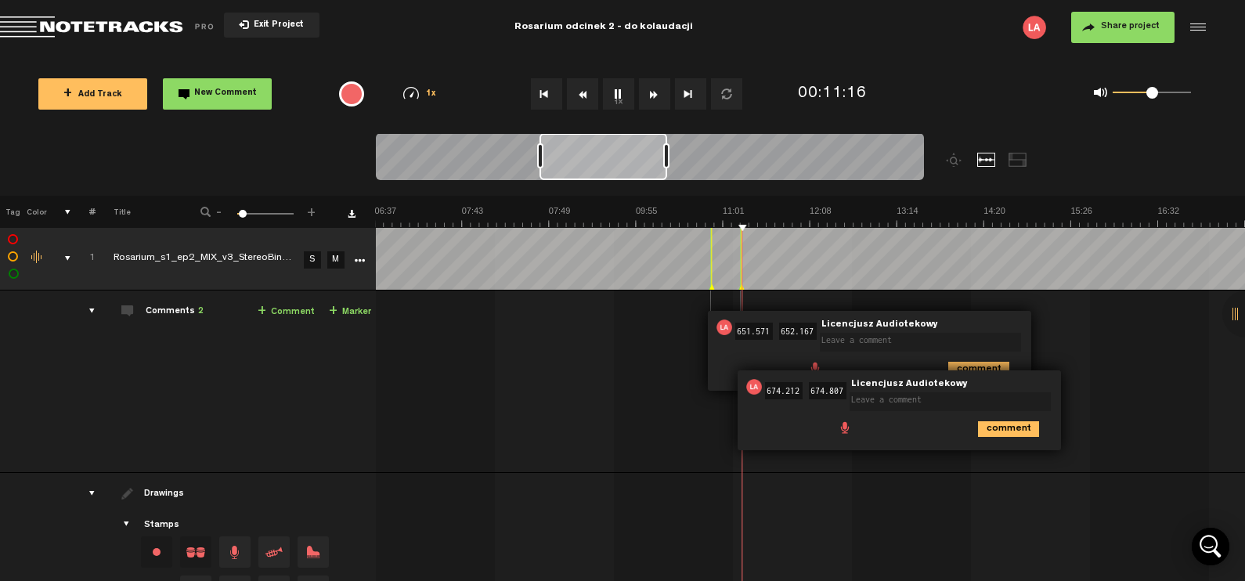
click at [1160, 427] on td "1 Rosarium_s1_ep2_MIX_v3_StereoBinaural S M Rosarium_s1_ep2_MIX_v3_StereoBinaur…" at bounding box center [811, 381] width 870 height 182
click at [1022, 428] on icon "comment" at bounding box center [1008, 429] width 61 height 16
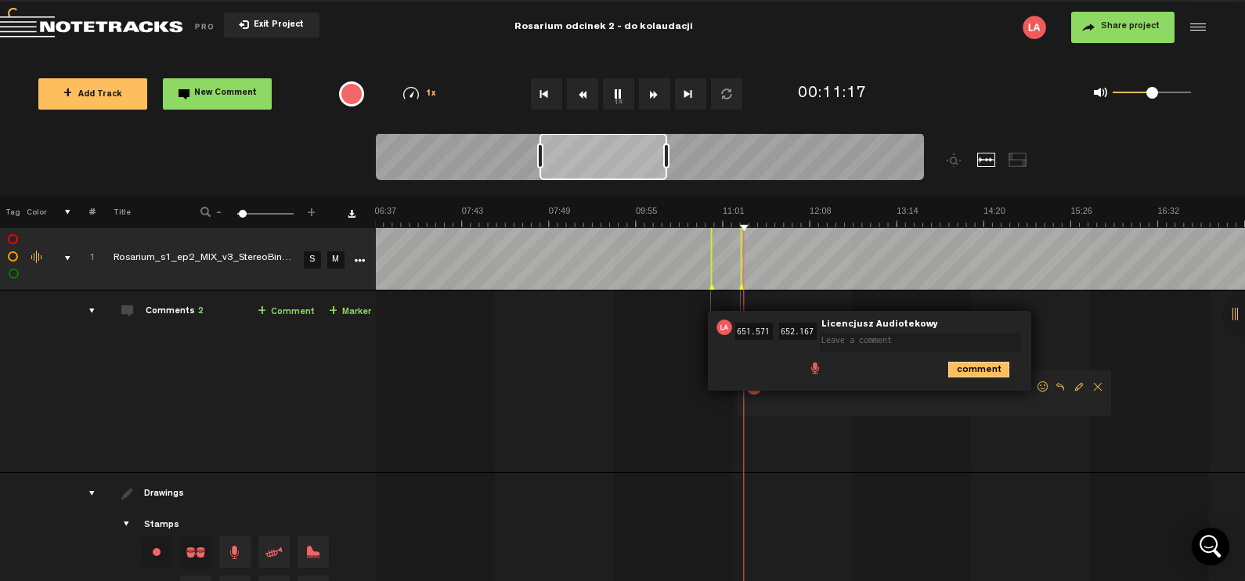
click at [993, 373] on icon "comment" at bounding box center [978, 370] width 61 height 16
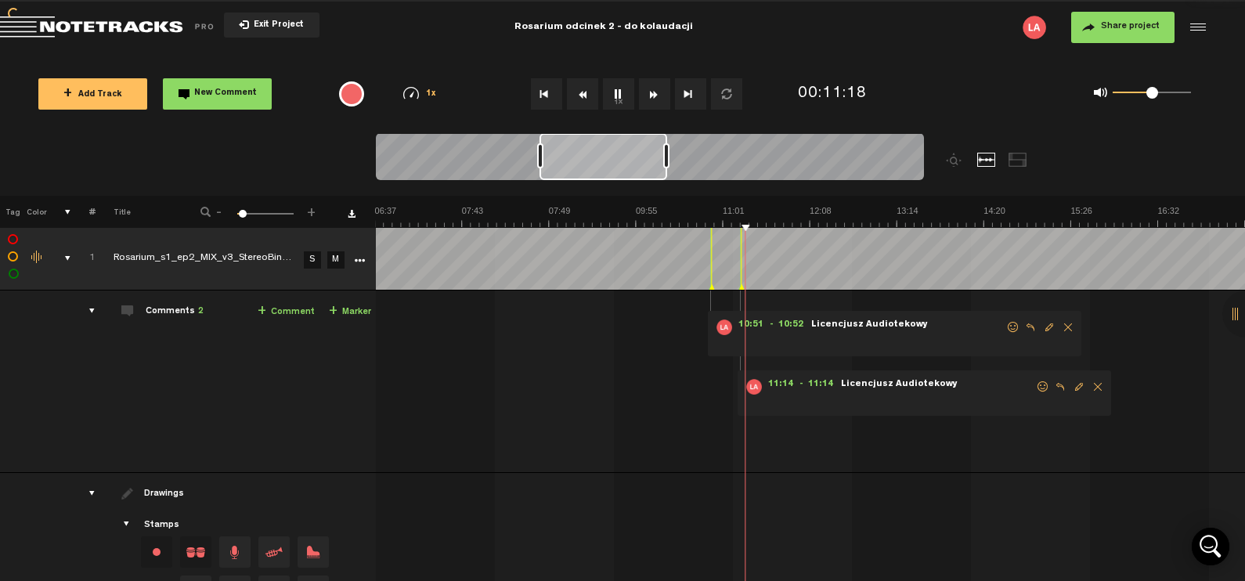
click at [1068, 328] on span "Delete comment" at bounding box center [1068, 327] width 19 height 11
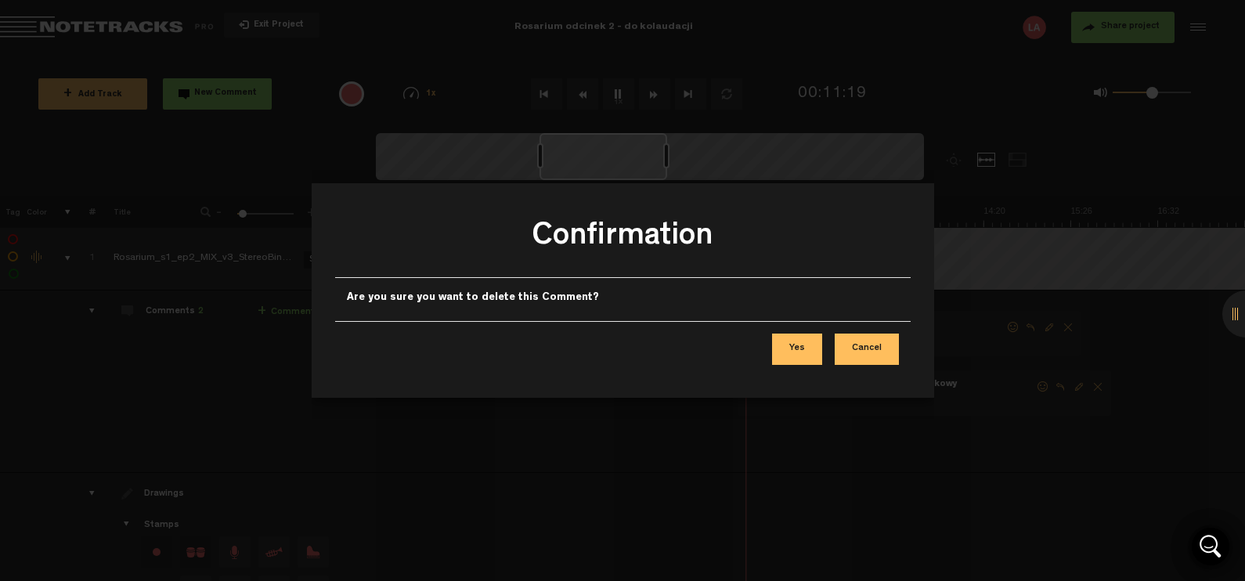
click at [814, 348] on button "Yes" at bounding box center [797, 349] width 50 height 31
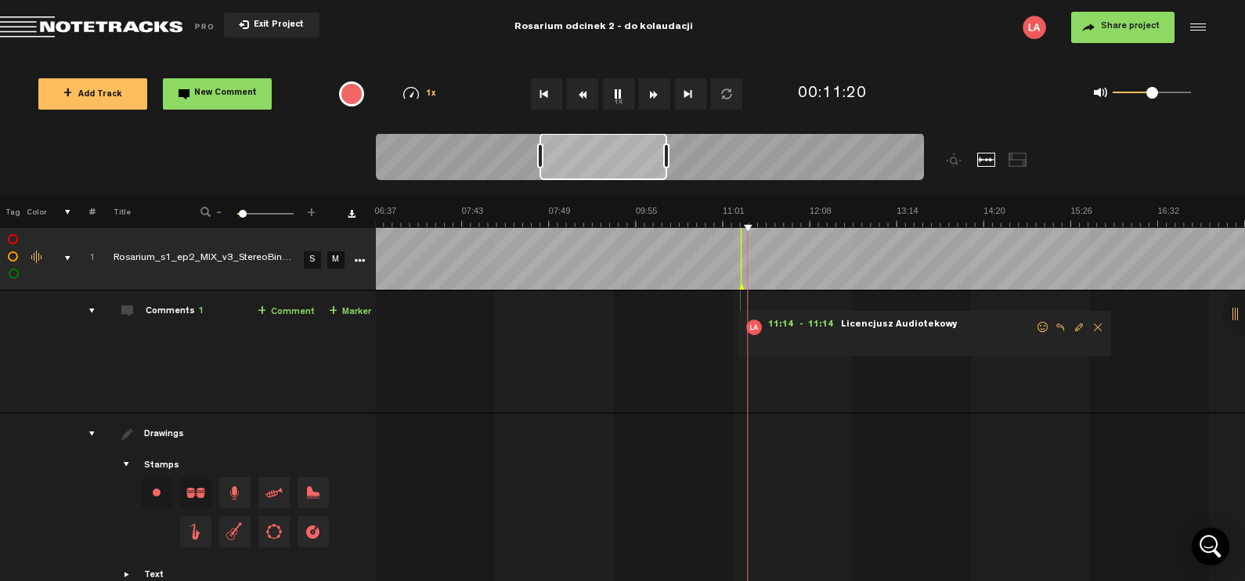
click at [1097, 330] on span "Delete comment" at bounding box center [1097, 327] width 19 height 11
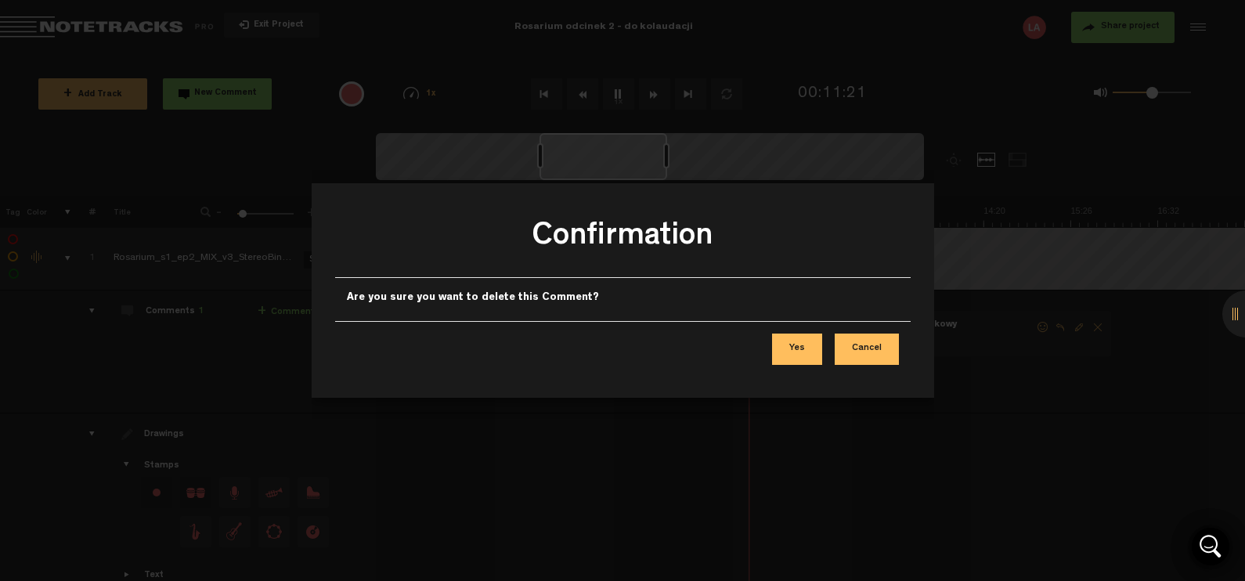
click at [795, 348] on button "Yes" at bounding box center [797, 349] width 50 height 31
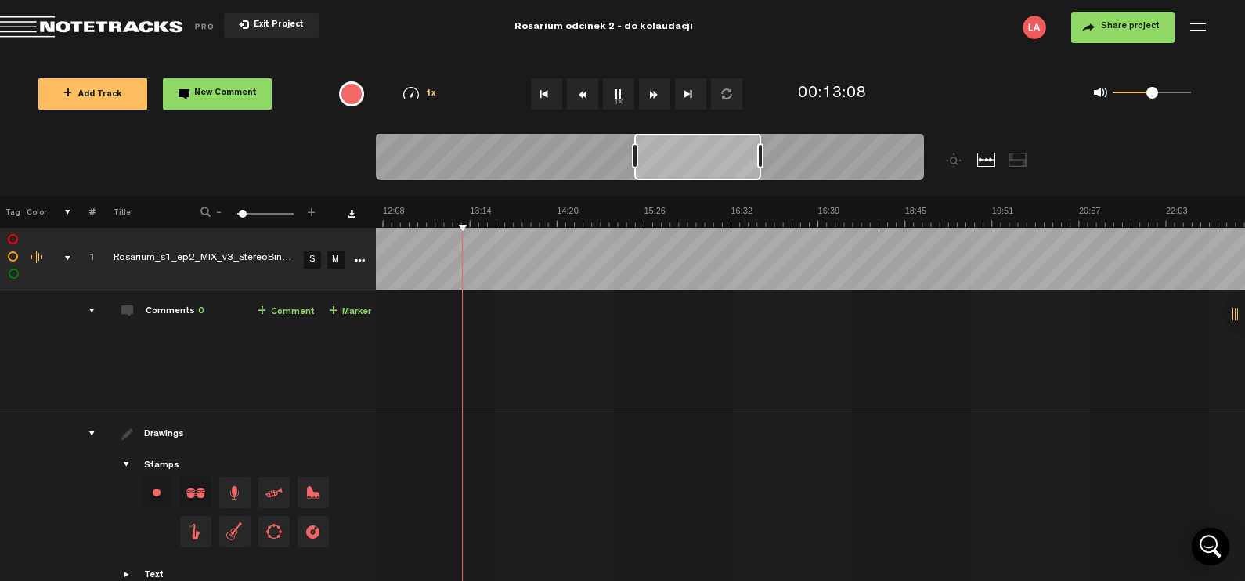
drag, startPoint x: 646, startPoint y: 171, endPoint x: 717, endPoint y: 177, distance: 71.5
click at [717, 177] on div at bounding box center [697, 156] width 127 height 47
click at [615, 95] on button "1x" at bounding box center [618, 93] width 31 height 31
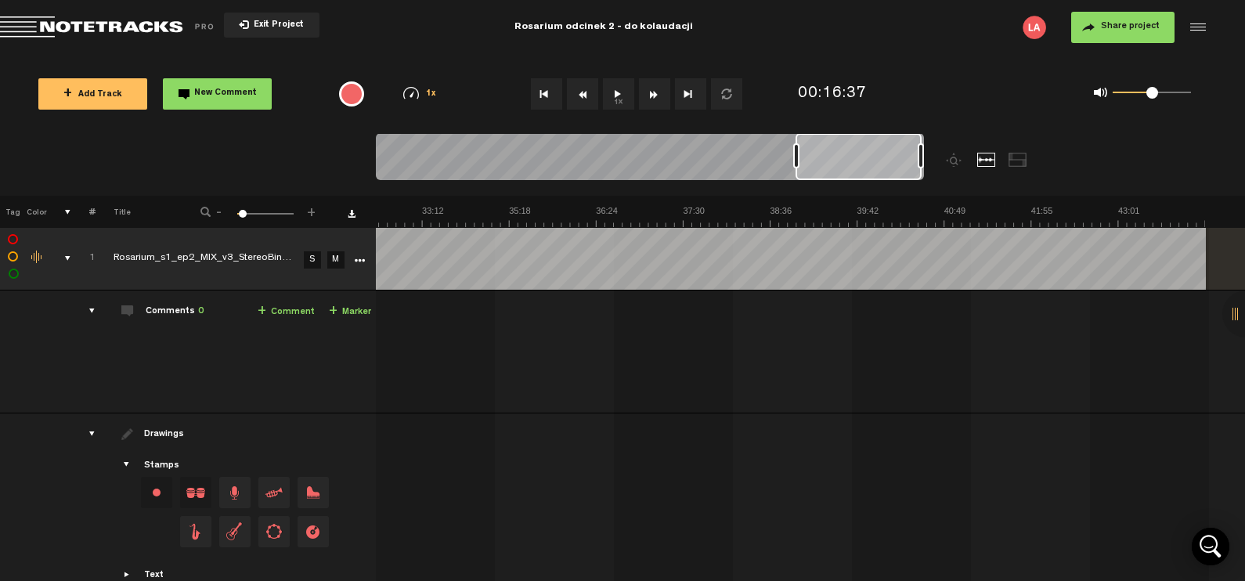
scroll to position [0, 2669]
drag, startPoint x: 699, startPoint y: 157, endPoint x: 934, endPoint y: 173, distance: 235.5
click at [934, 173] on div at bounding box center [718, 164] width 685 height 63
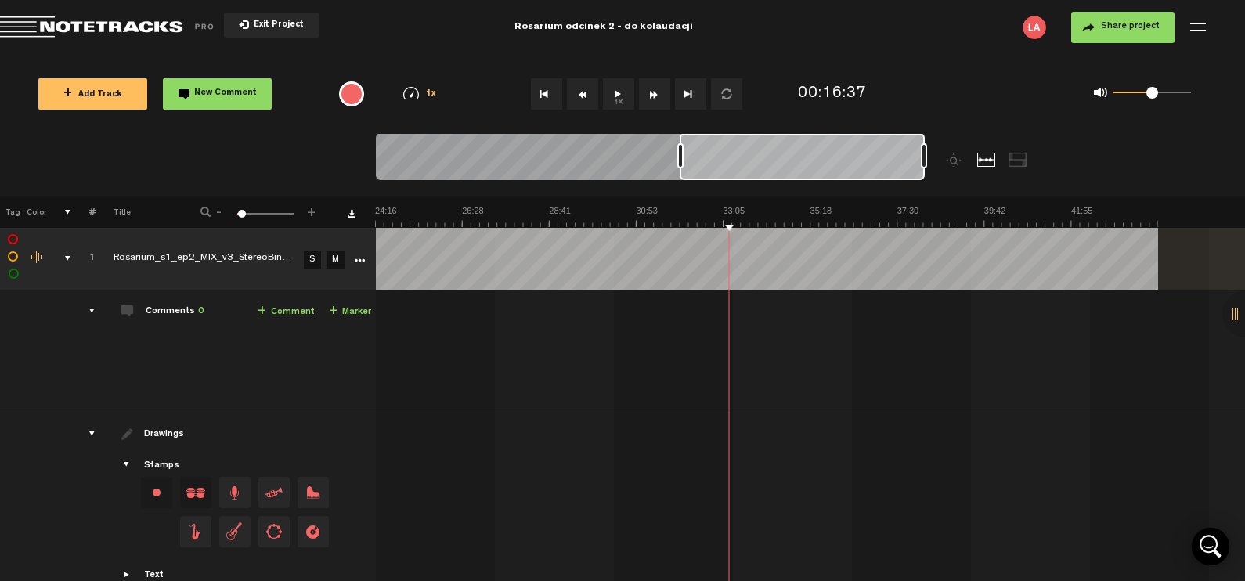
drag, startPoint x: 801, startPoint y: 159, endPoint x: 681, endPoint y: 159, distance: 119.8
click at [681, 159] on div at bounding box center [680, 155] width 6 height 25
click at [274, 26] on span "Exit Project" at bounding box center [276, 25] width 55 height 9
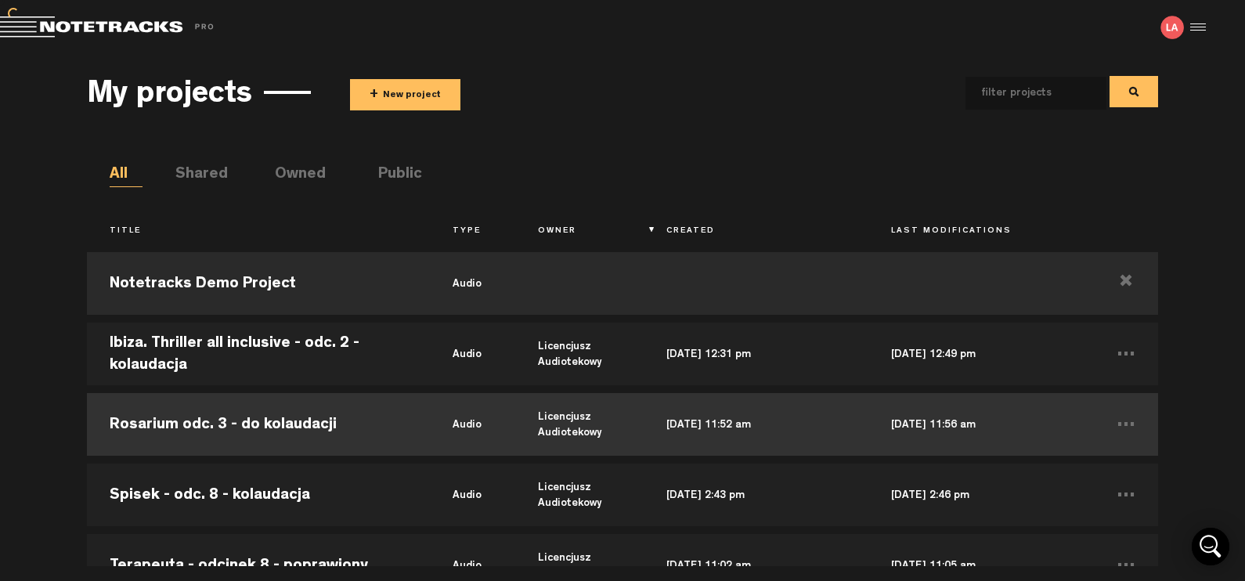
click at [262, 415] on td "Rosarium odc. 3 - do kolaudacji" at bounding box center [258, 424] width 343 height 70
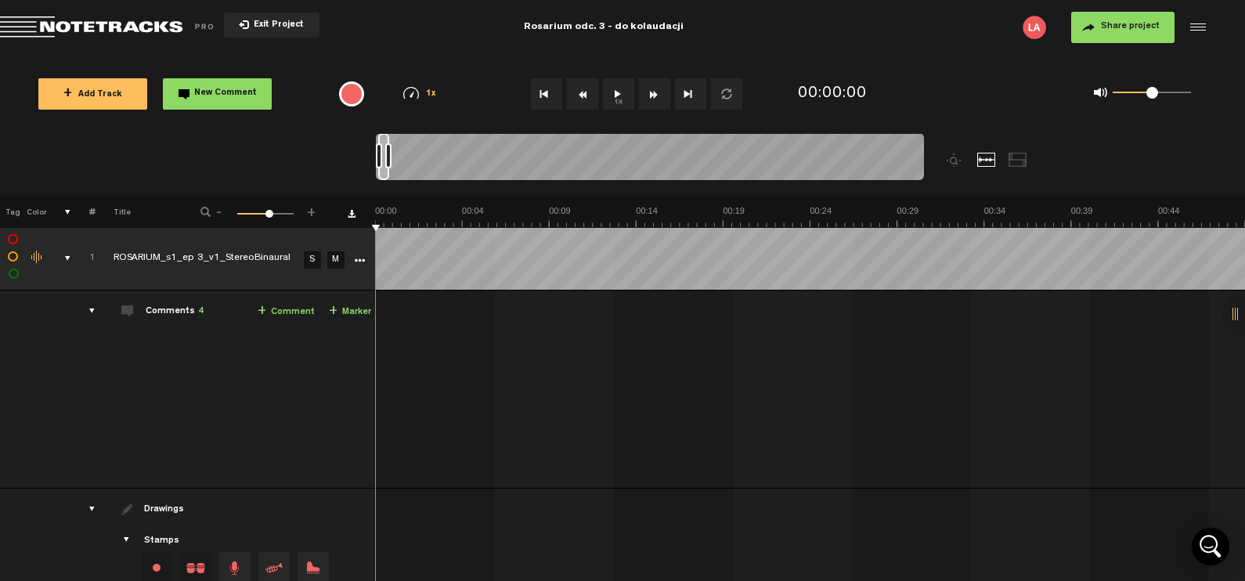
drag, startPoint x: 388, startPoint y: 149, endPoint x: 454, endPoint y: 151, distance: 65.8
click at [392, 151] on div at bounding box center [388, 155] width 6 height 25
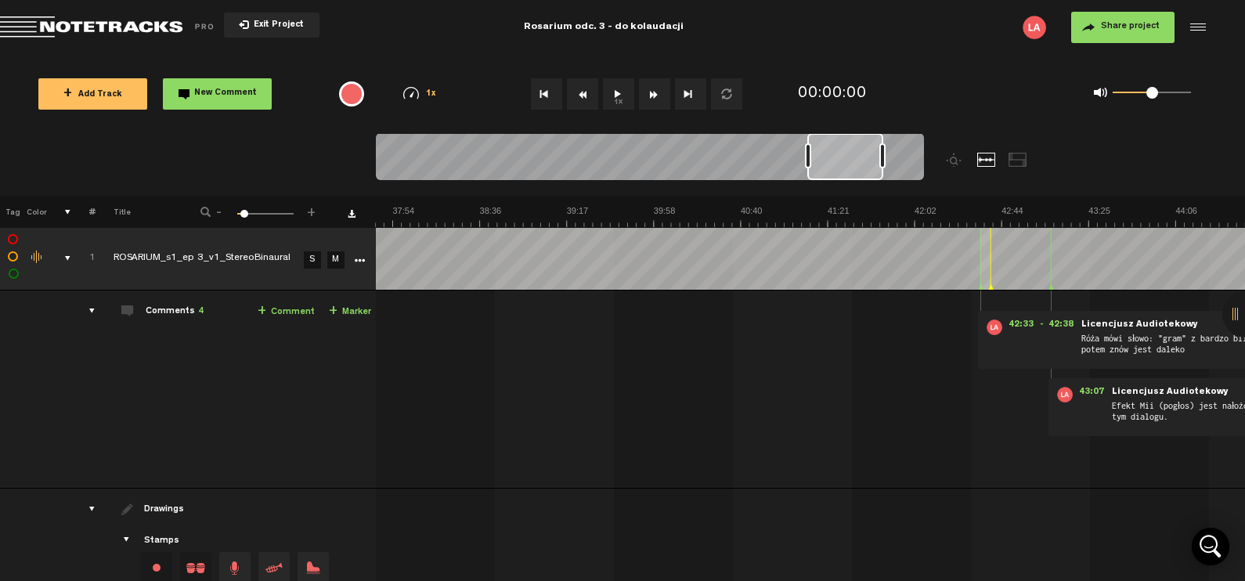
scroll to position [0, 5228]
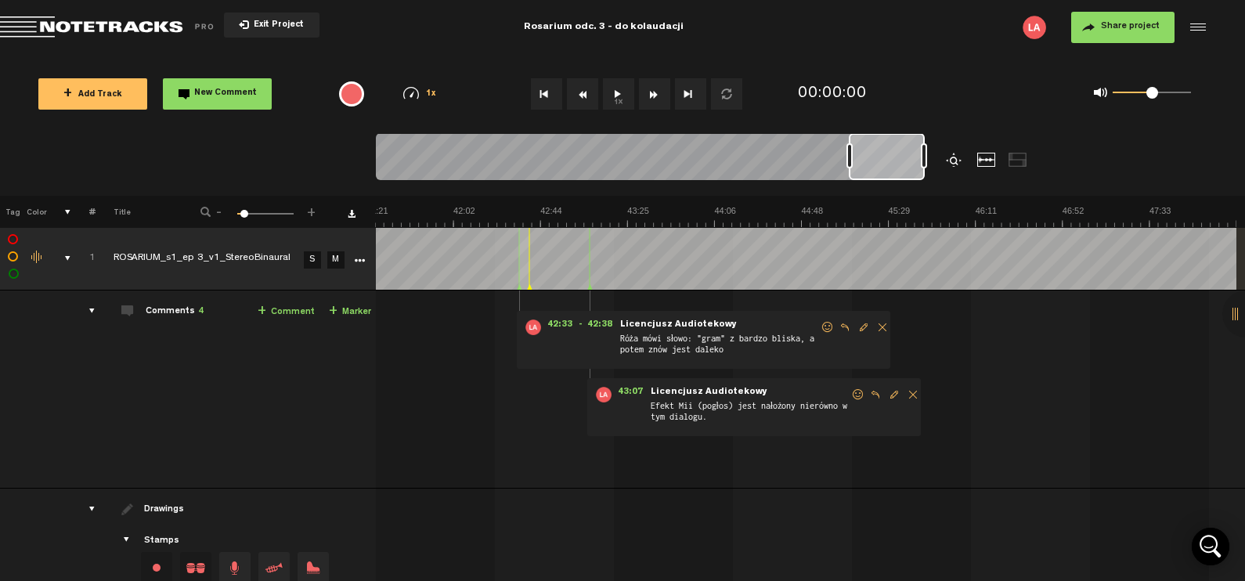
drag, startPoint x: 427, startPoint y: 157, endPoint x: 954, endPoint y: 157, distance: 527.8
click at [954, 157] on div at bounding box center [718, 164] width 685 height 63
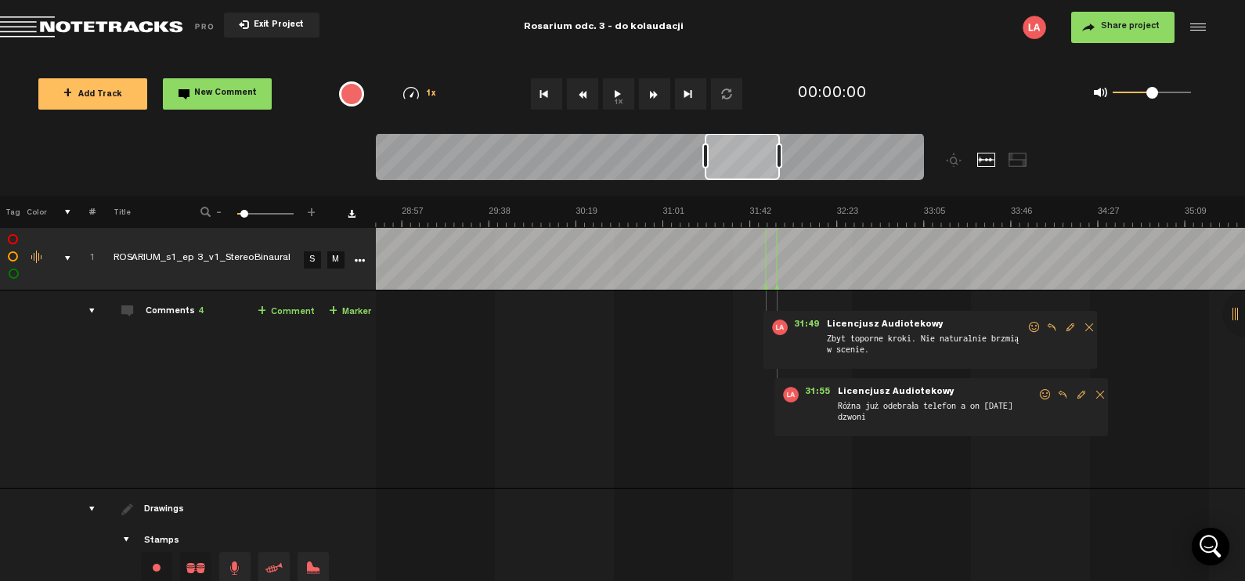
scroll to position [0, 3584]
drag, startPoint x: 878, startPoint y: 175, endPoint x: 730, endPoint y: 184, distance: 148.3
click at [730, 184] on div at bounding box center [650, 159] width 548 height 52
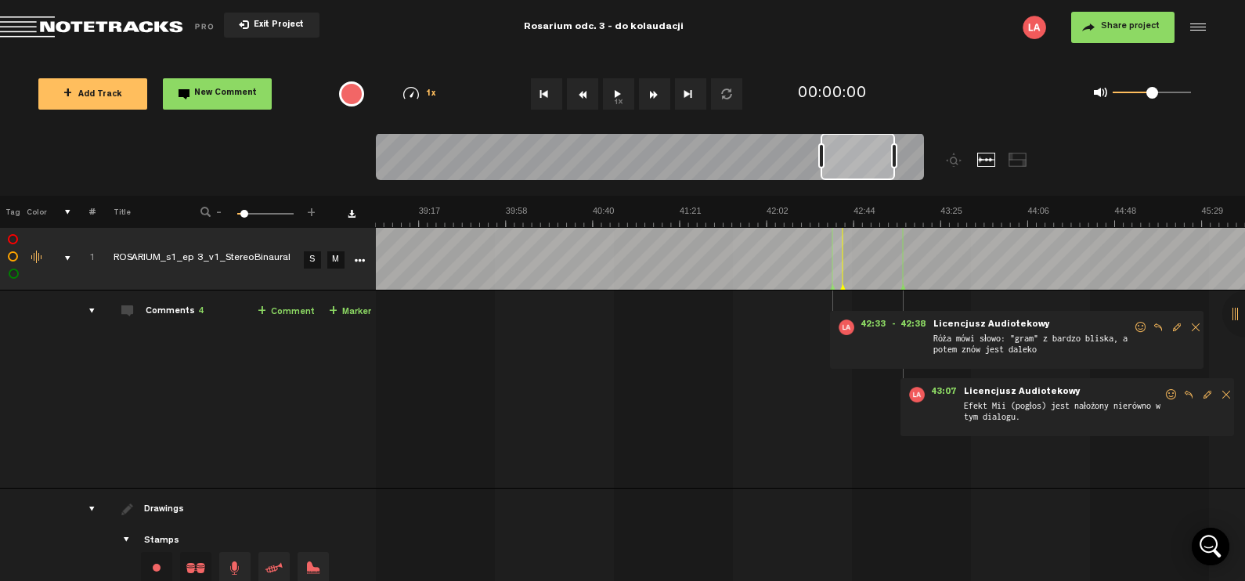
scroll to position [0, 4993]
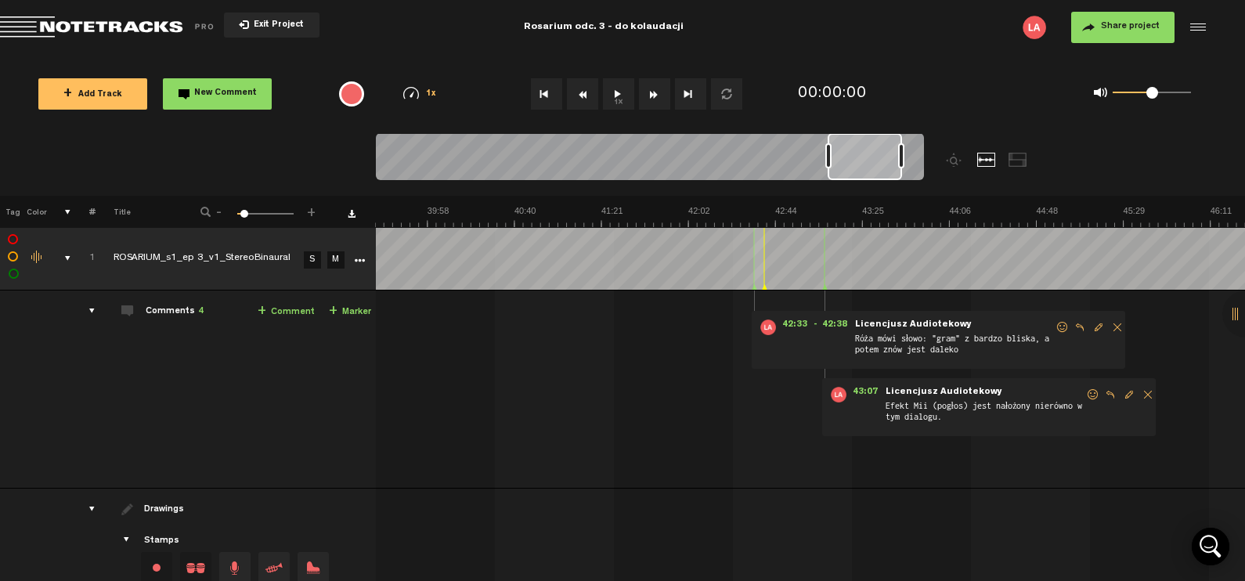
drag, startPoint x: 752, startPoint y: 164, endPoint x: 879, endPoint y: 164, distance: 126.8
click at [879, 164] on div at bounding box center [865, 156] width 74 height 47
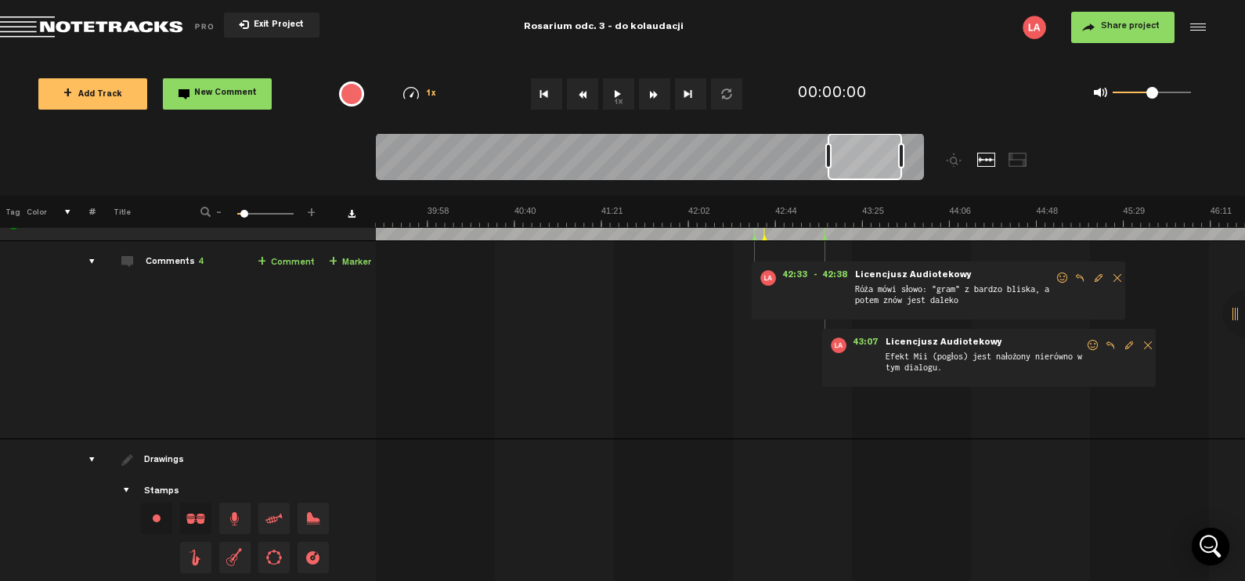
scroll to position [0, 0]
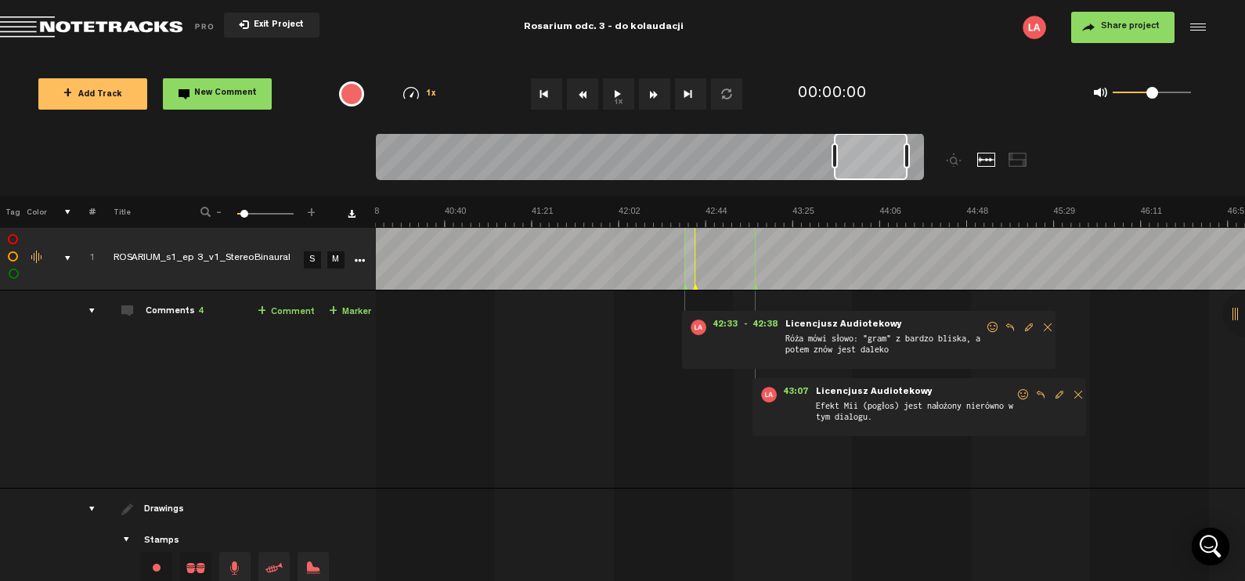
drag, startPoint x: 871, startPoint y: 161, endPoint x: 882, endPoint y: 162, distance: 11.0
click at [882, 162] on div at bounding box center [871, 156] width 74 height 47
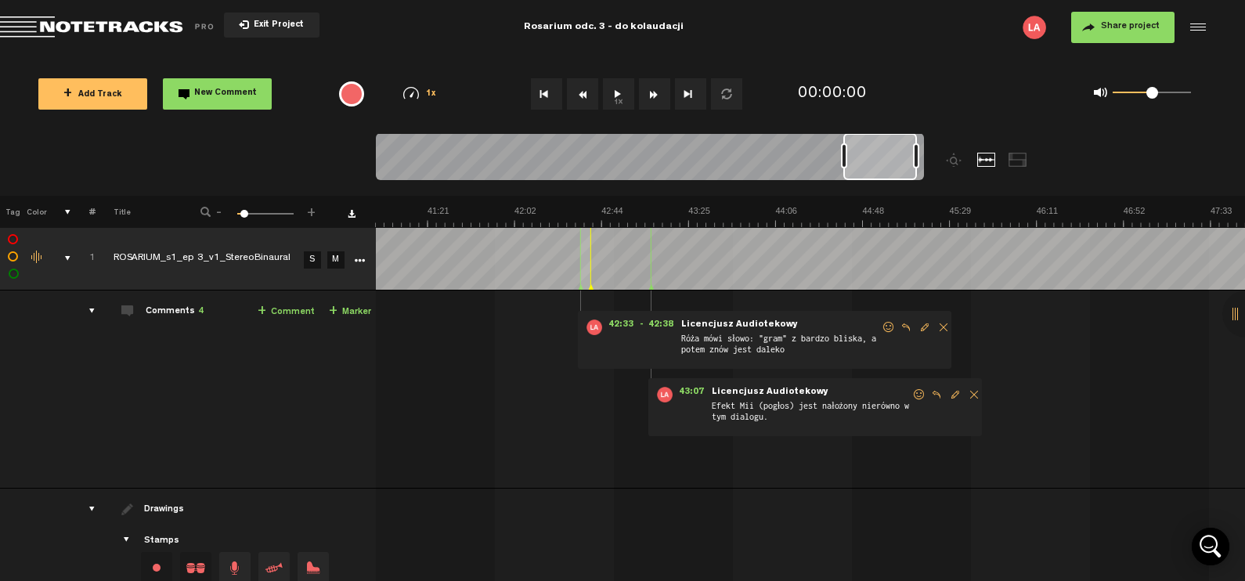
scroll to position [0, 5167]
click at [618, 92] on button "1x" at bounding box center [618, 93] width 31 height 31
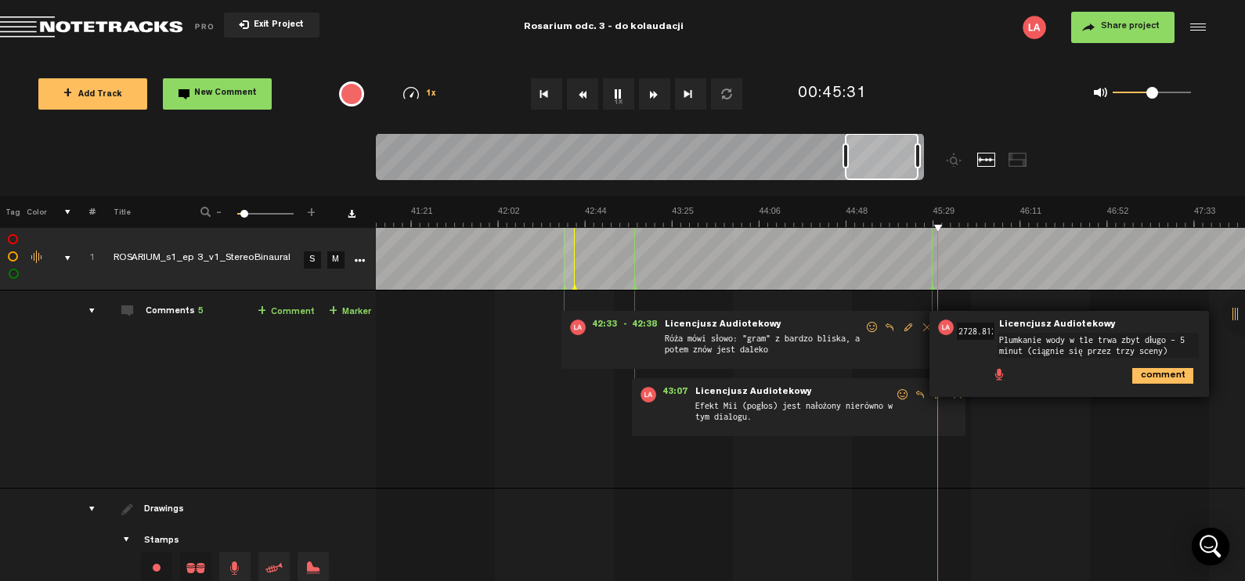
type textarea "Plumkanie wody w tle trwa zbyt długo – 5 minut (ciągnie się przez trzy sceny)"
click at [1153, 370] on icon "comment" at bounding box center [1162, 376] width 61 height 16
